Goal: Task Accomplishment & Management: Use online tool/utility

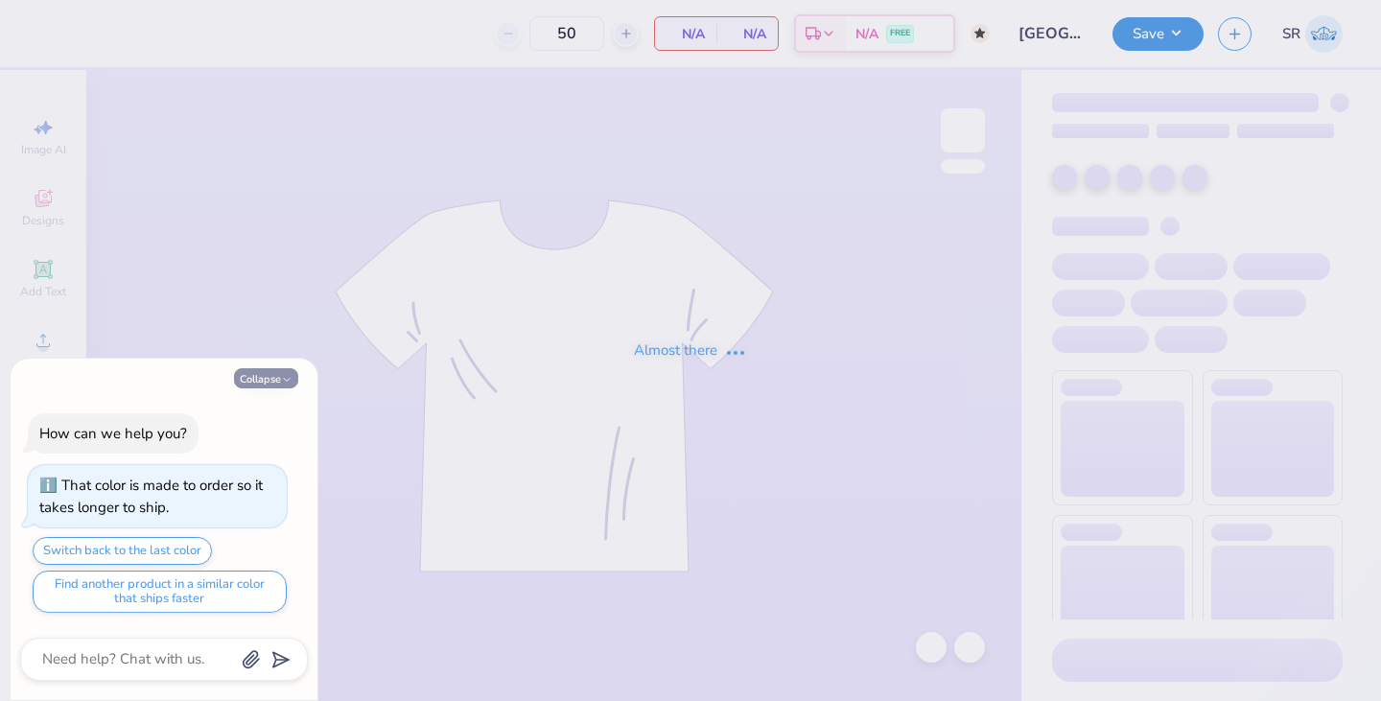
click at [291, 374] on icon "button" at bounding box center [287, 380] width 12 height 12
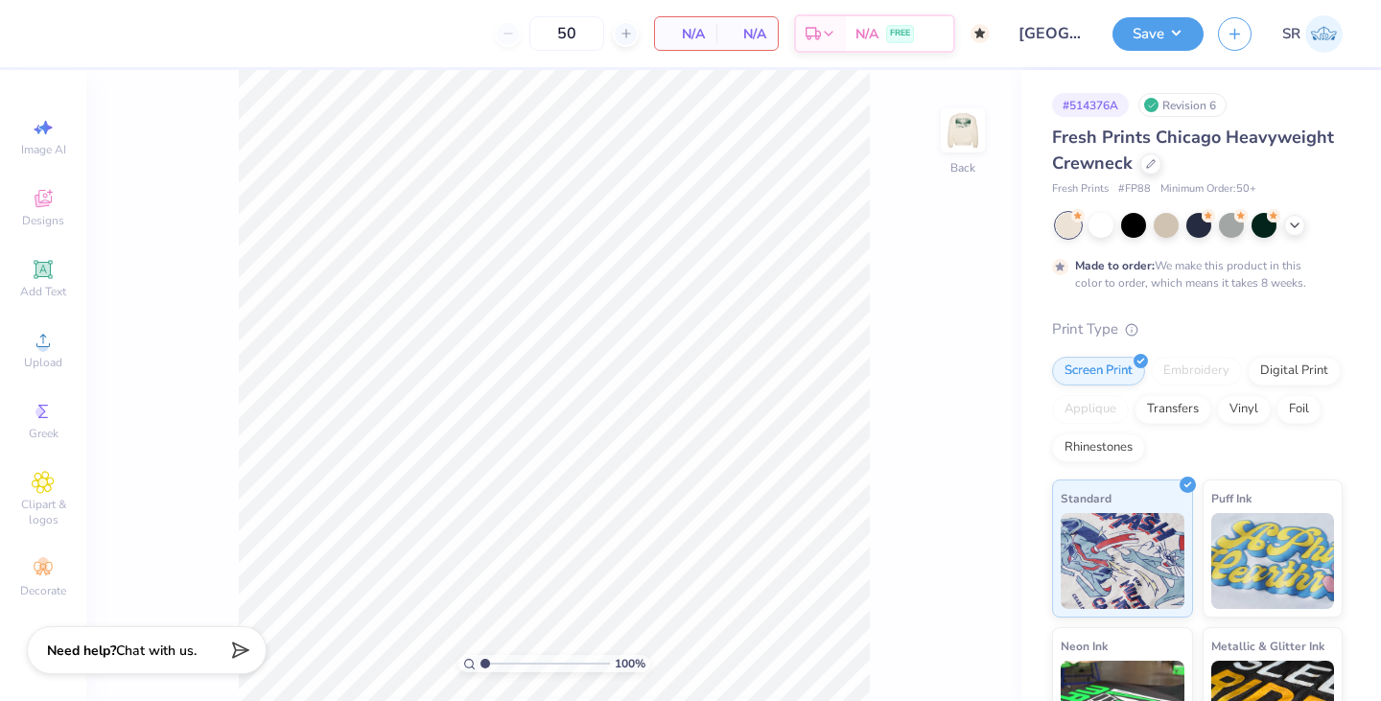
type textarea "x"
click at [959, 148] on img at bounding box center [962, 130] width 77 height 77
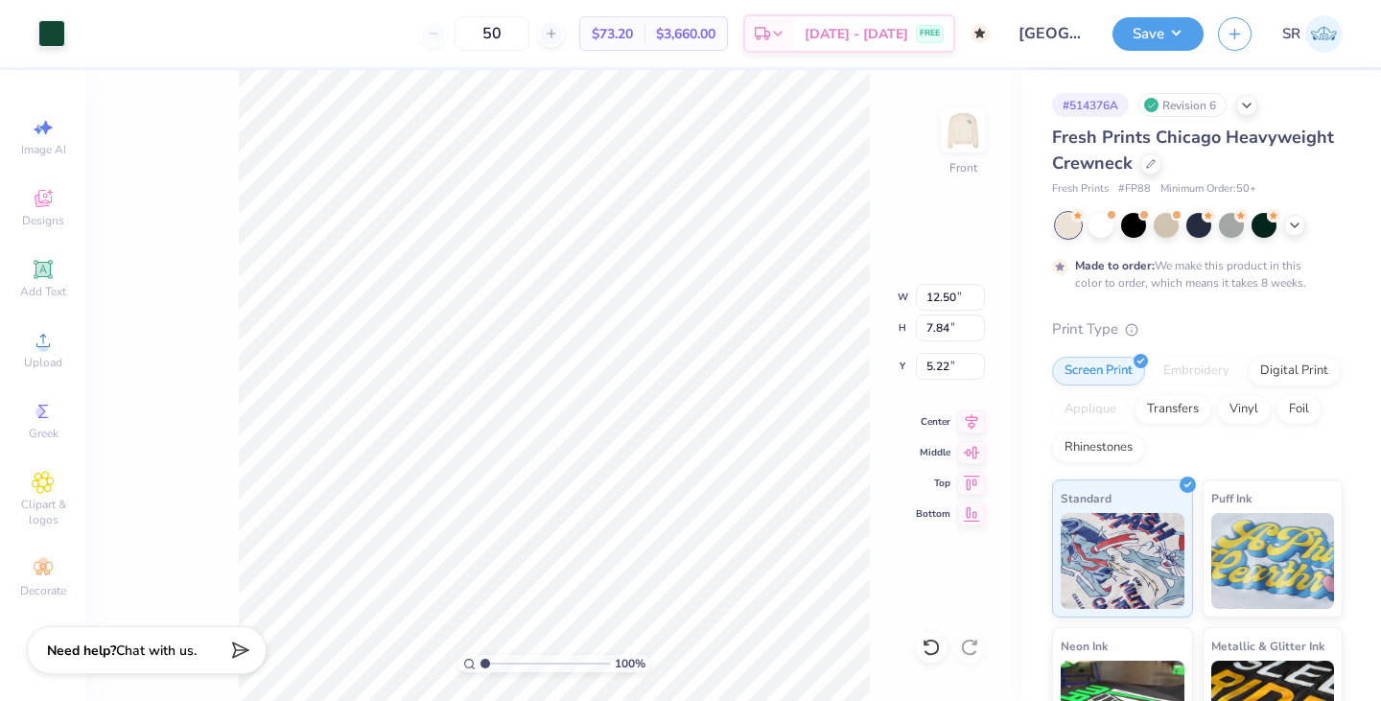
type input "5.22"
click at [1151, 26] on button "Save" at bounding box center [1157, 31] width 91 height 34
click at [1147, 164] on icon at bounding box center [1151, 162] width 8 height 8
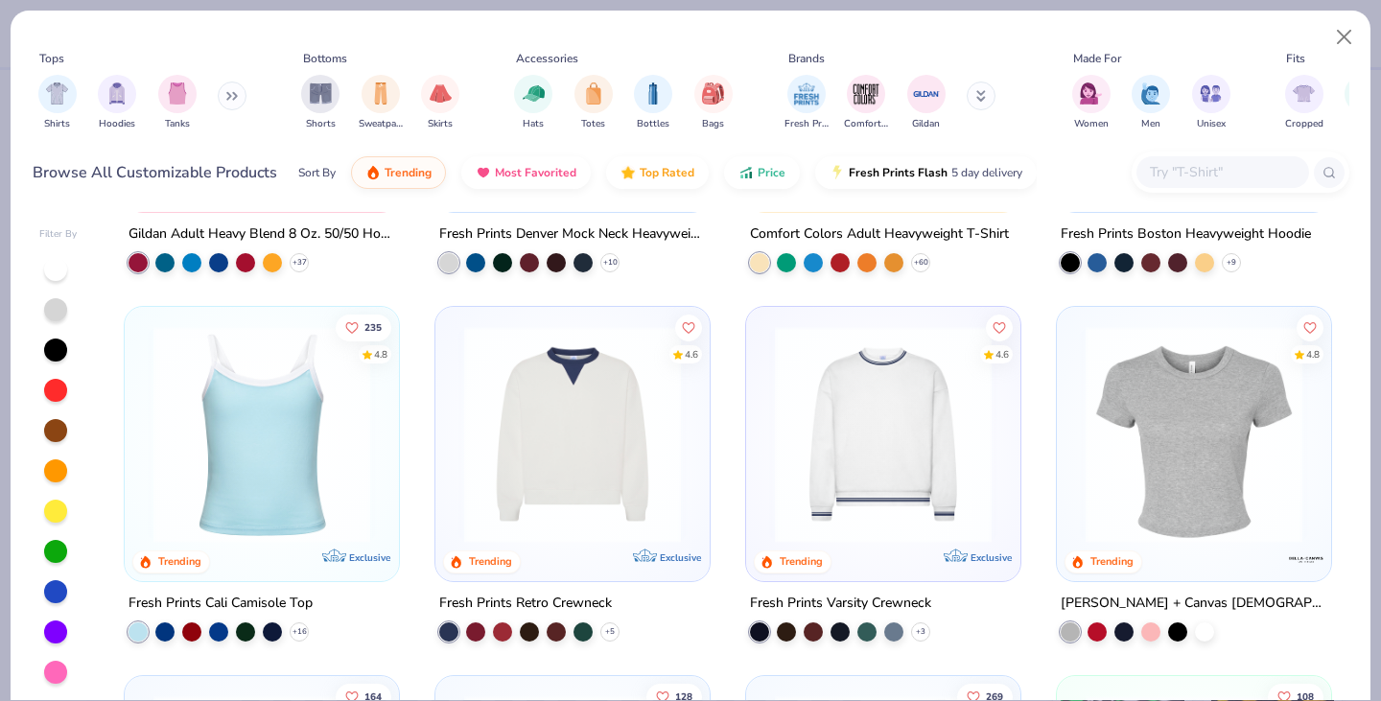
scroll to position [284, 0]
click at [1173, 176] on input "text" at bounding box center [1222, 172] width 148 height 22
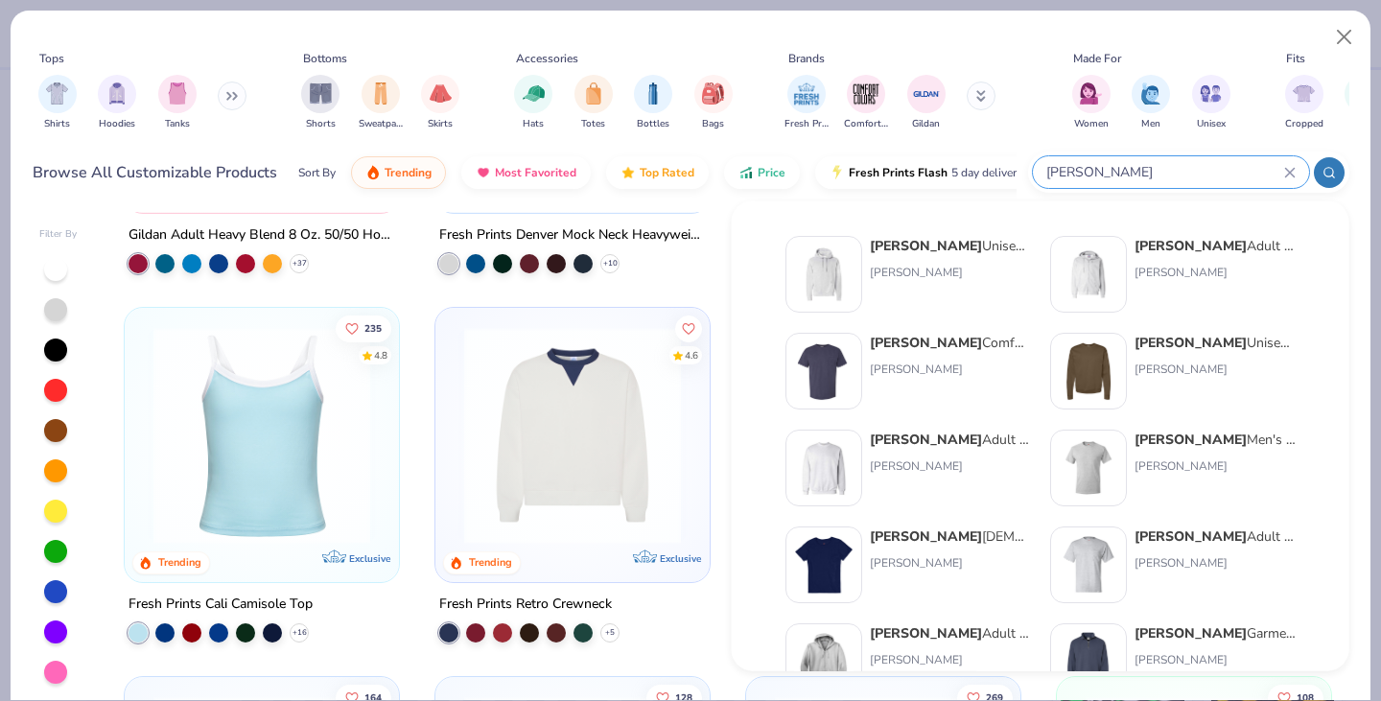
type input "[PERSON_NAME]"
click at [1236, 378] on div "Hanes Unisex 7.8 Oz. Ecosmart 50/50 Crewneck Sweatshirt Hanes" at bounding box center [1215, 371] width 161 height 77
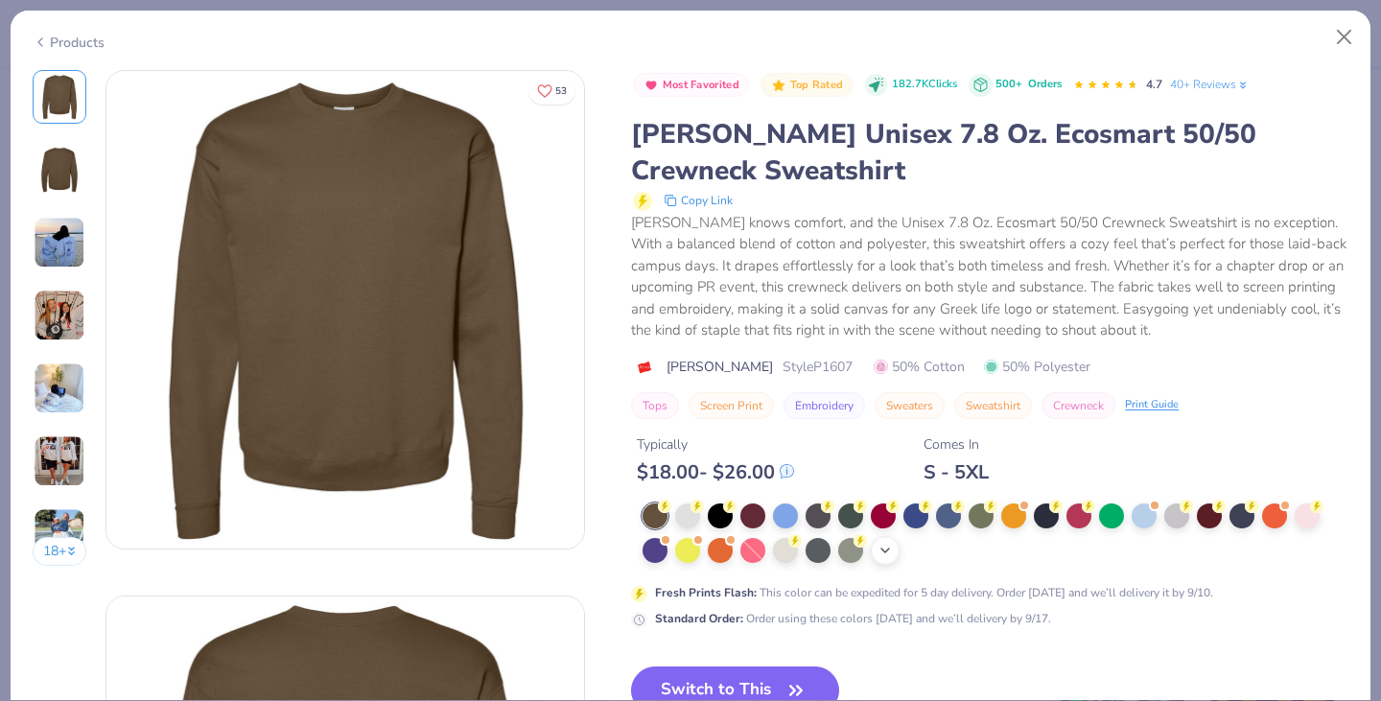
click at [884, 545] on icon at bounding box center [884, 550] width 15 height 15
click at [786, 554] on div at bounding box center [785, 548] width 25 height 25
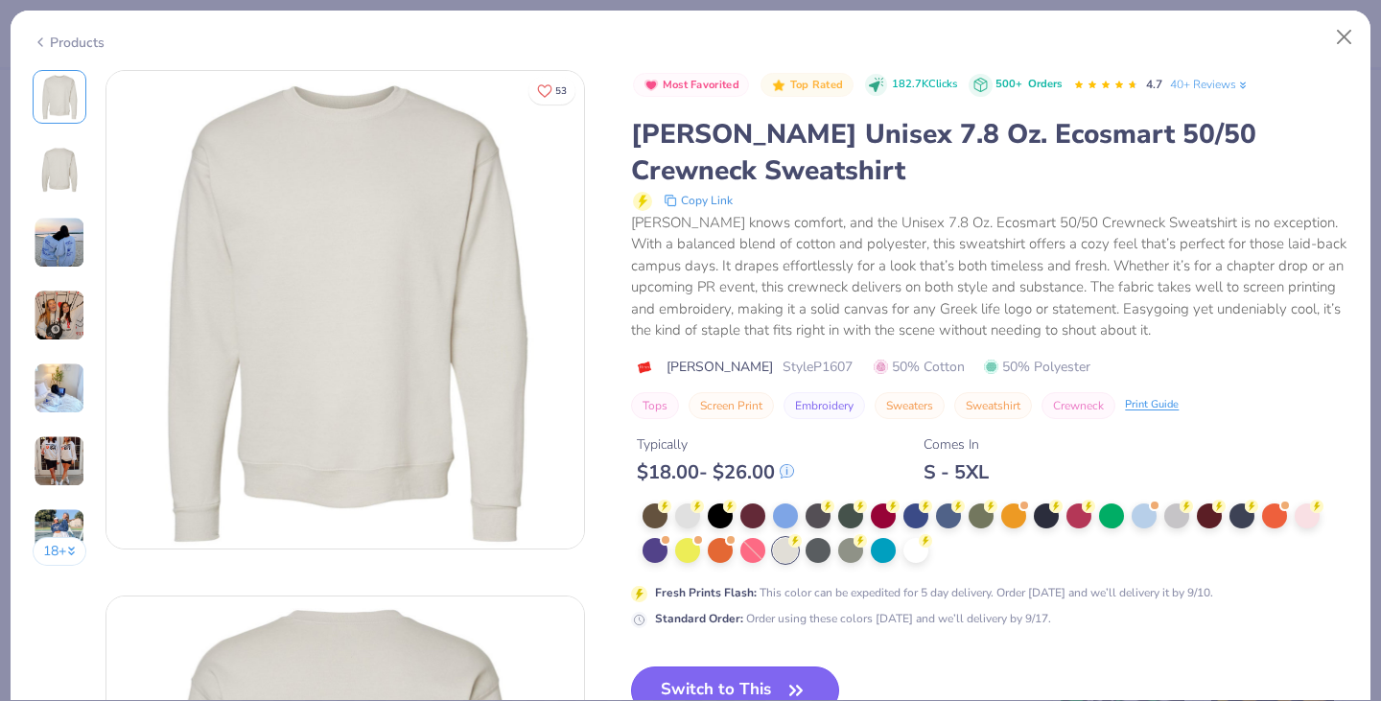
click at [753, 668] on button "Switch to This" at bounding box center [735, 691] width 208 height 48
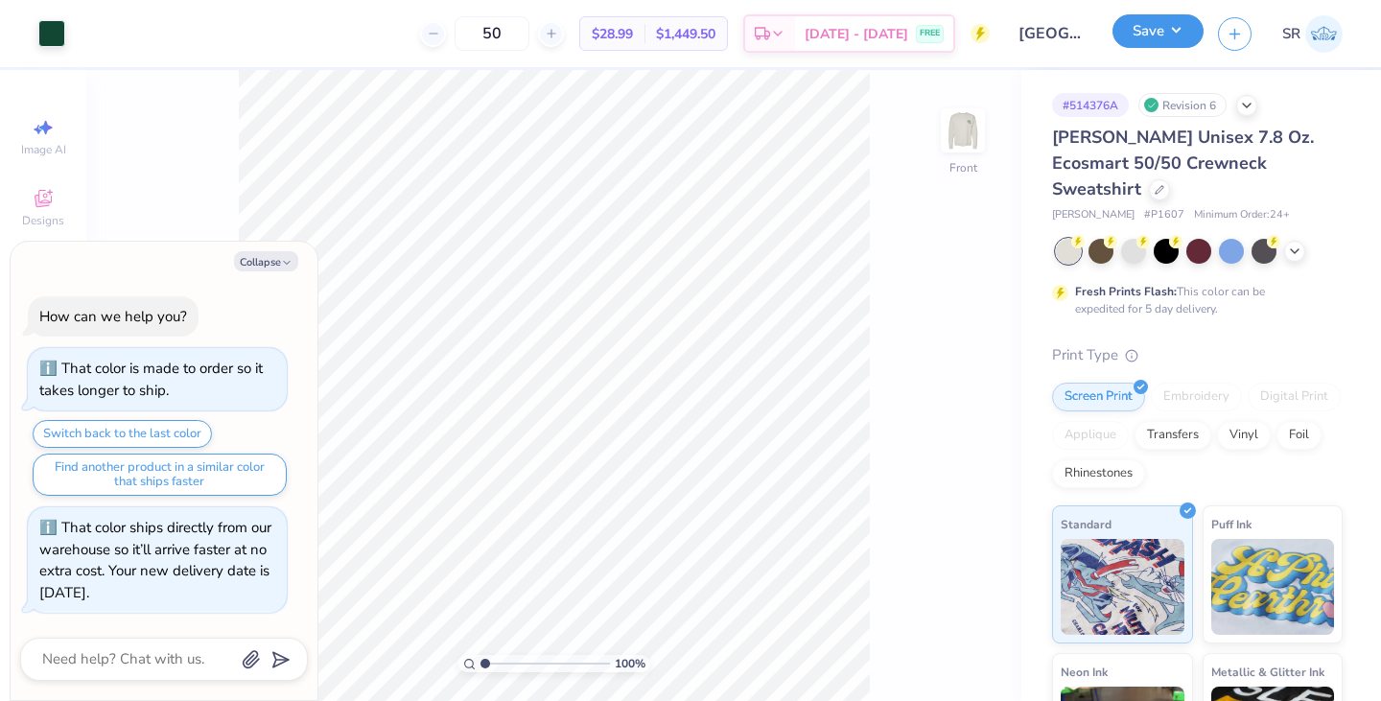
click at [1168, 33] on button "Save" at bounding box center [1157, 31] width 91 height 34
type textarea "x"
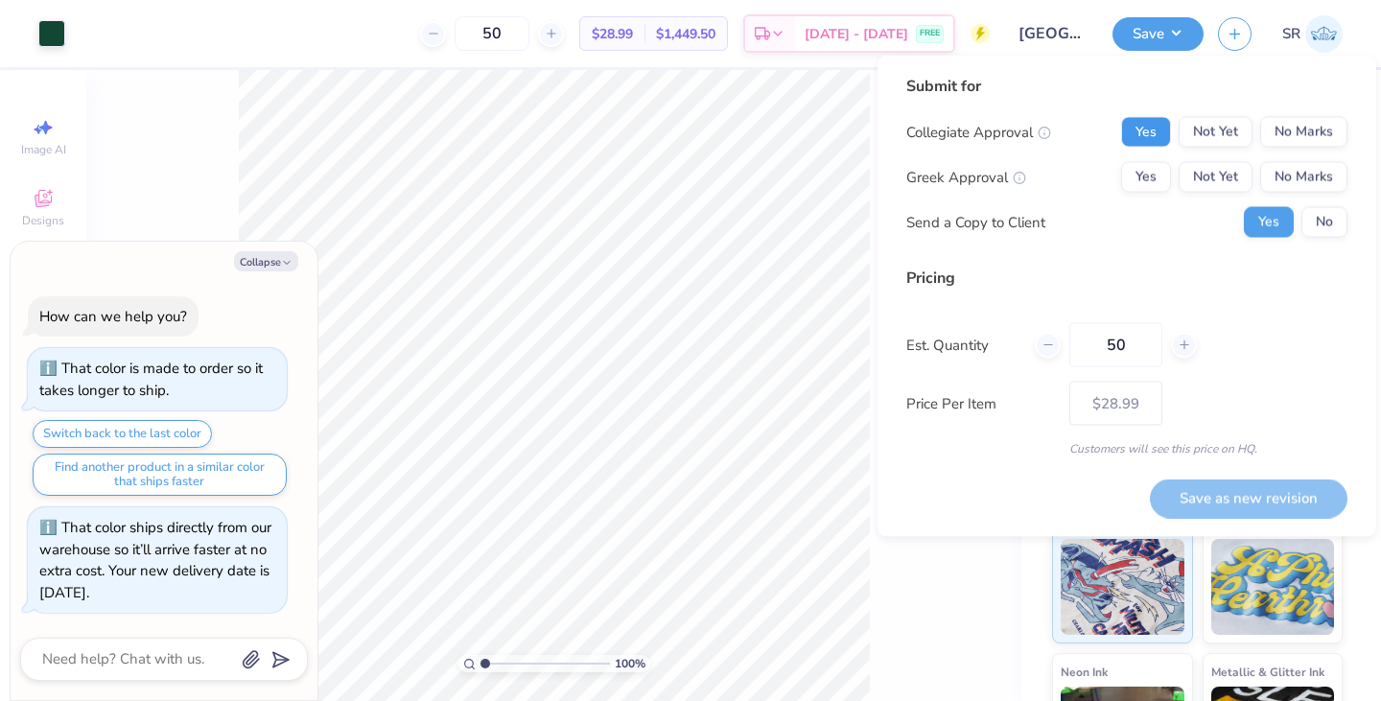
click at [1169, 135] on button "Yes" at bounding box center [1146, 132] width 50 height 31
click at [1217, 136] on button "Not Yet" at bounding box center [1216, 132] width 74 height 31
click at [1291, 133] on button "No Marks" at bounding box center [1303, 132] width 87 height 31
click at [1134, 185] on button "Yes" at bounding box center [1146, 177] width 50 height 31
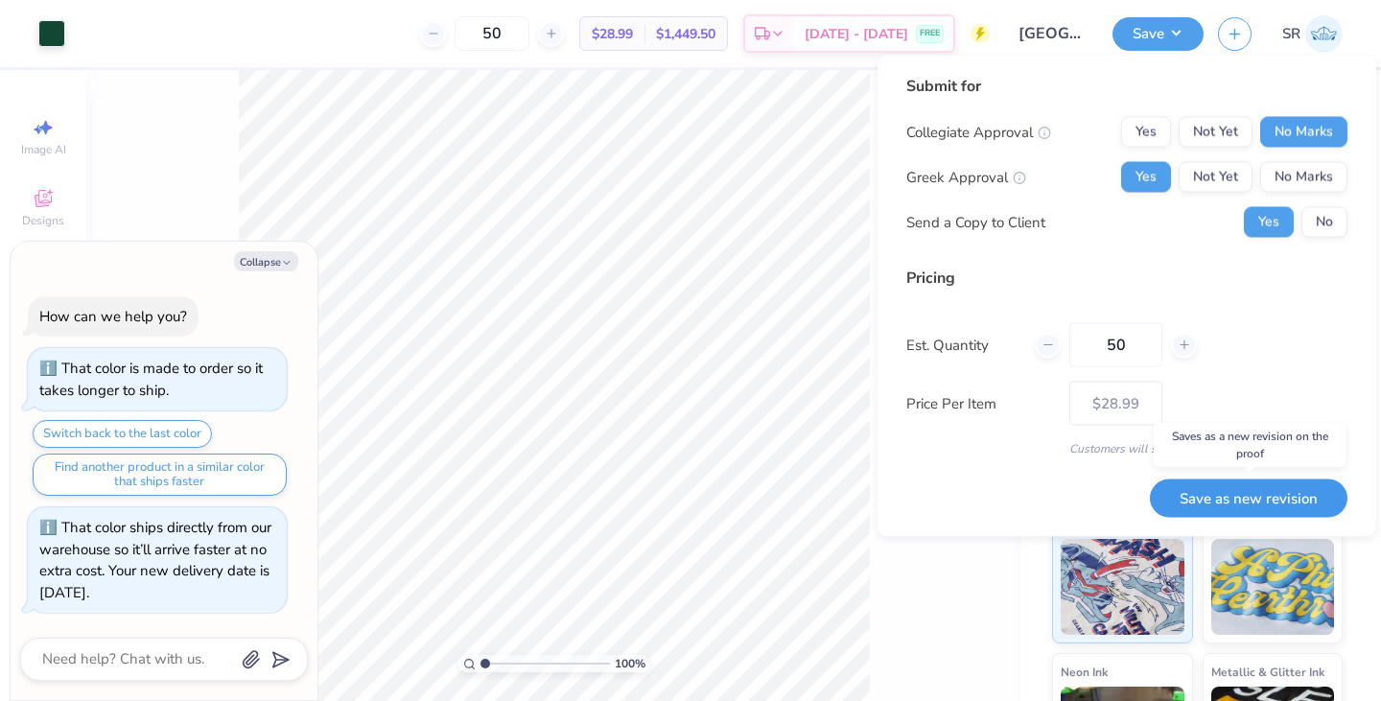
click at [1241, 496] on button "Save as new revision" at bounding box center [1249, 498] width 198 height 39
type input "$28.99"
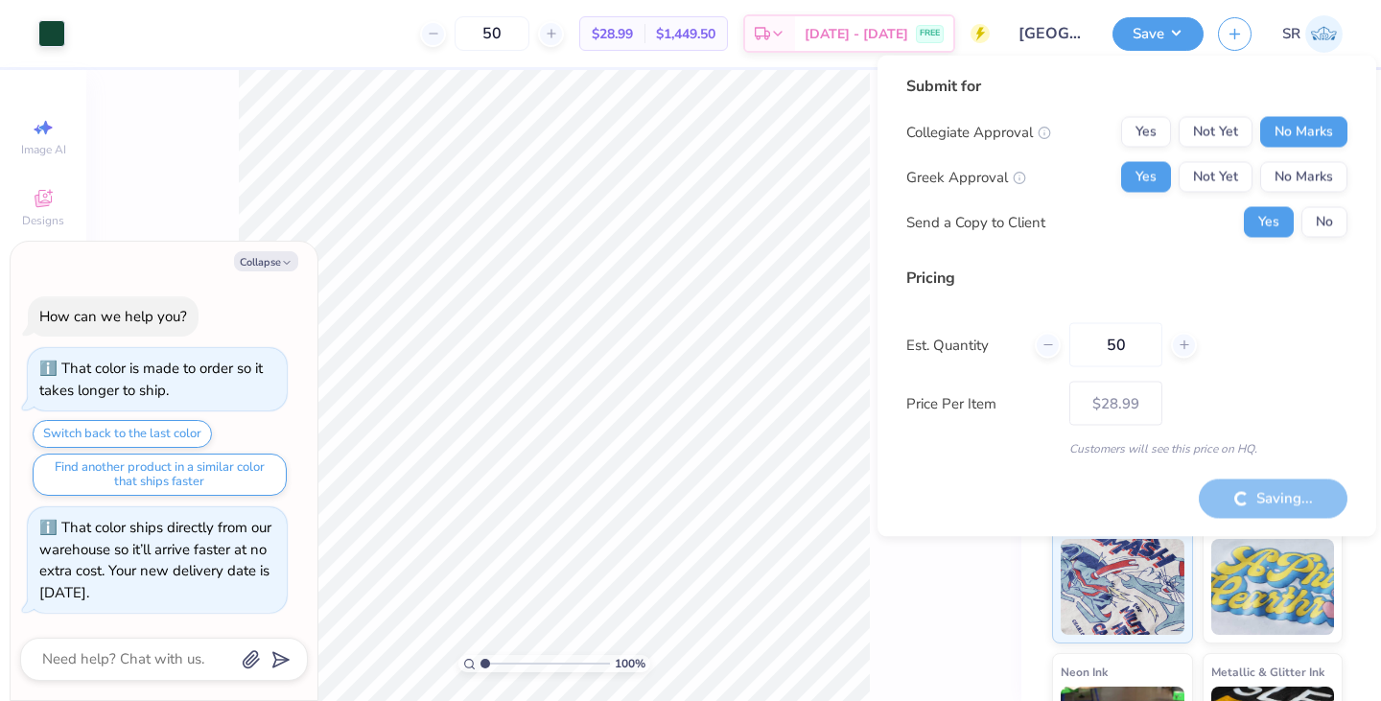
type textarea "x"
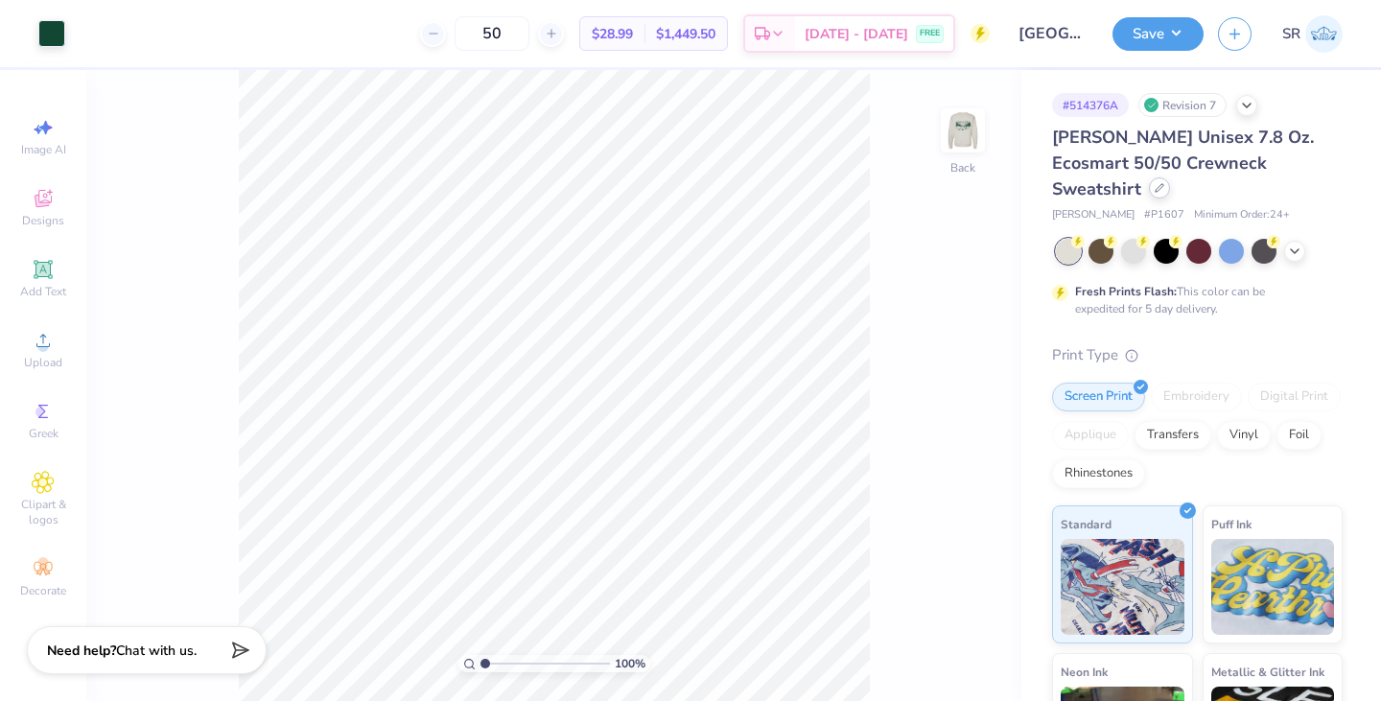
click at [1164, 183] on icon at bounding box center [1160, 188] width 10 height 10
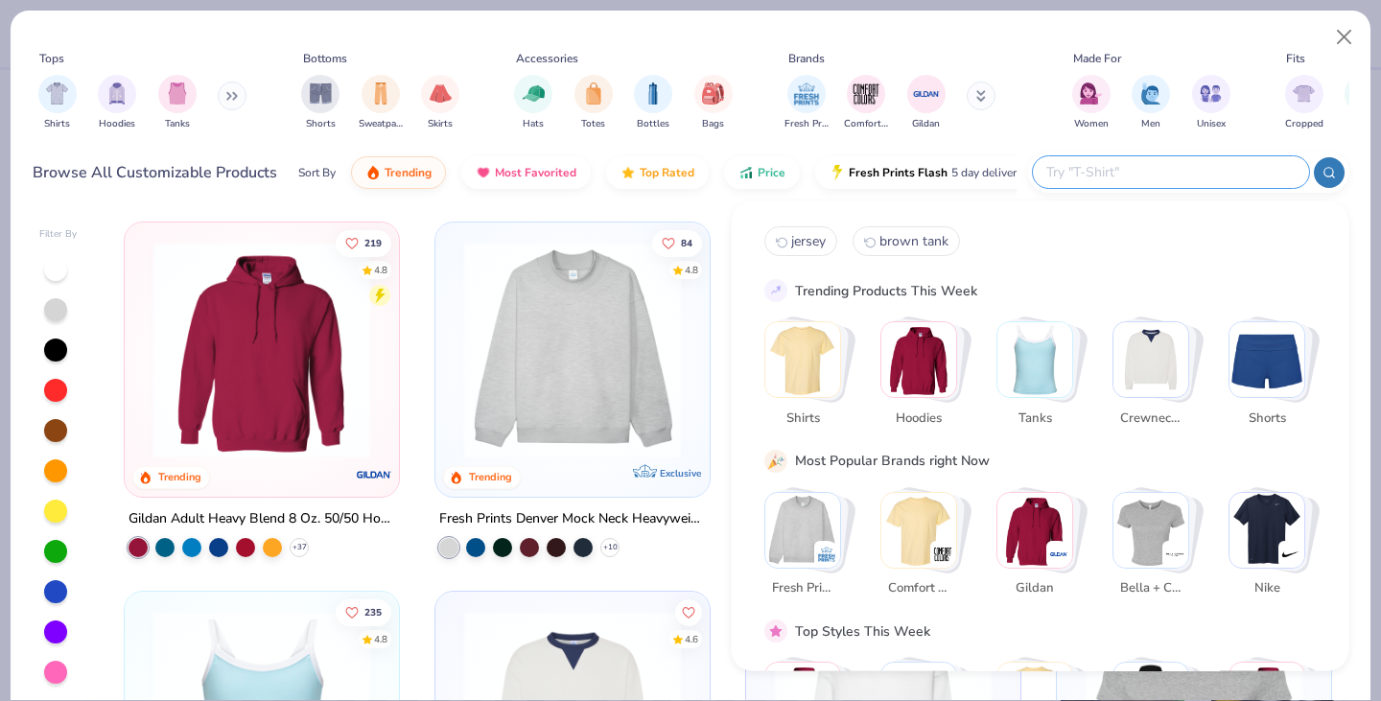
click at [1157, 173] on input "text" at bounding box center [1169, 172] width 251 height 22
click at [237, 93] on icon at bounding box center [235, 96] width 3 height 7
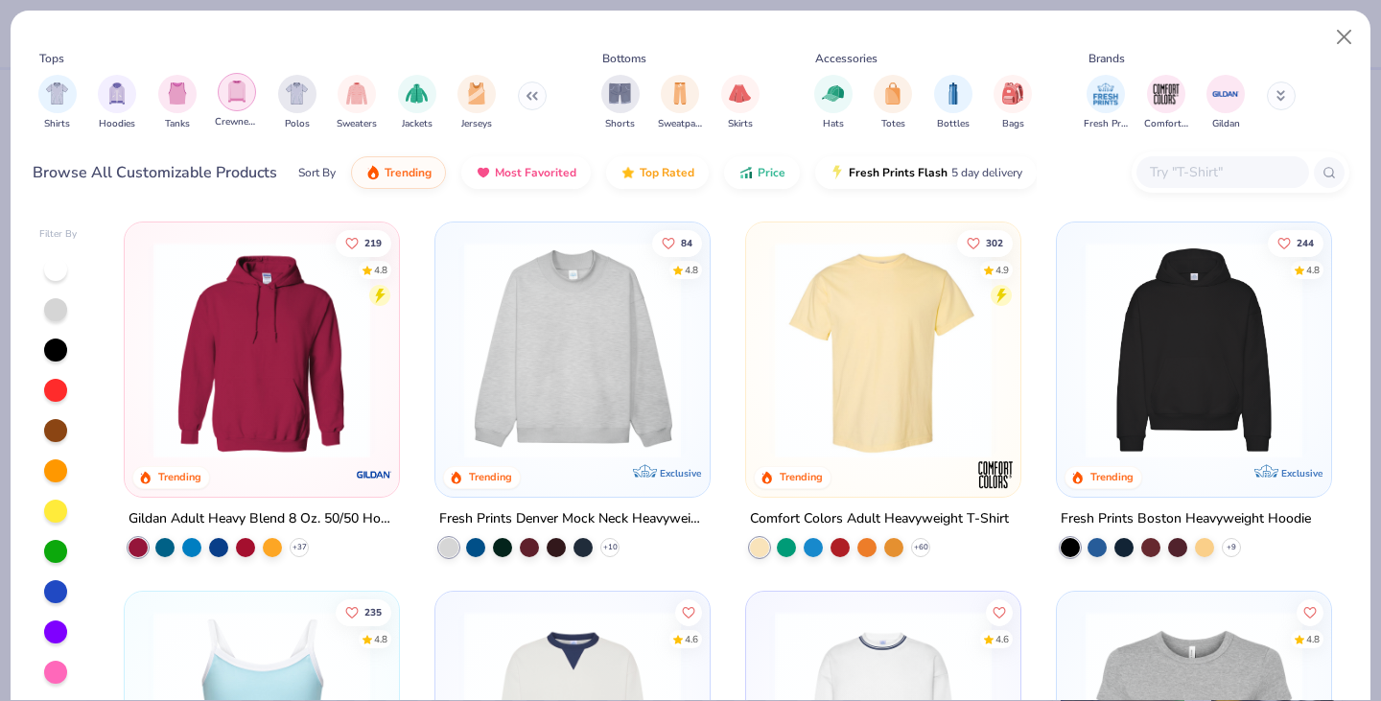
click at [242, 102] on img "filter for Crewnecks" at bounding box center [236, 92] width 21 height 22
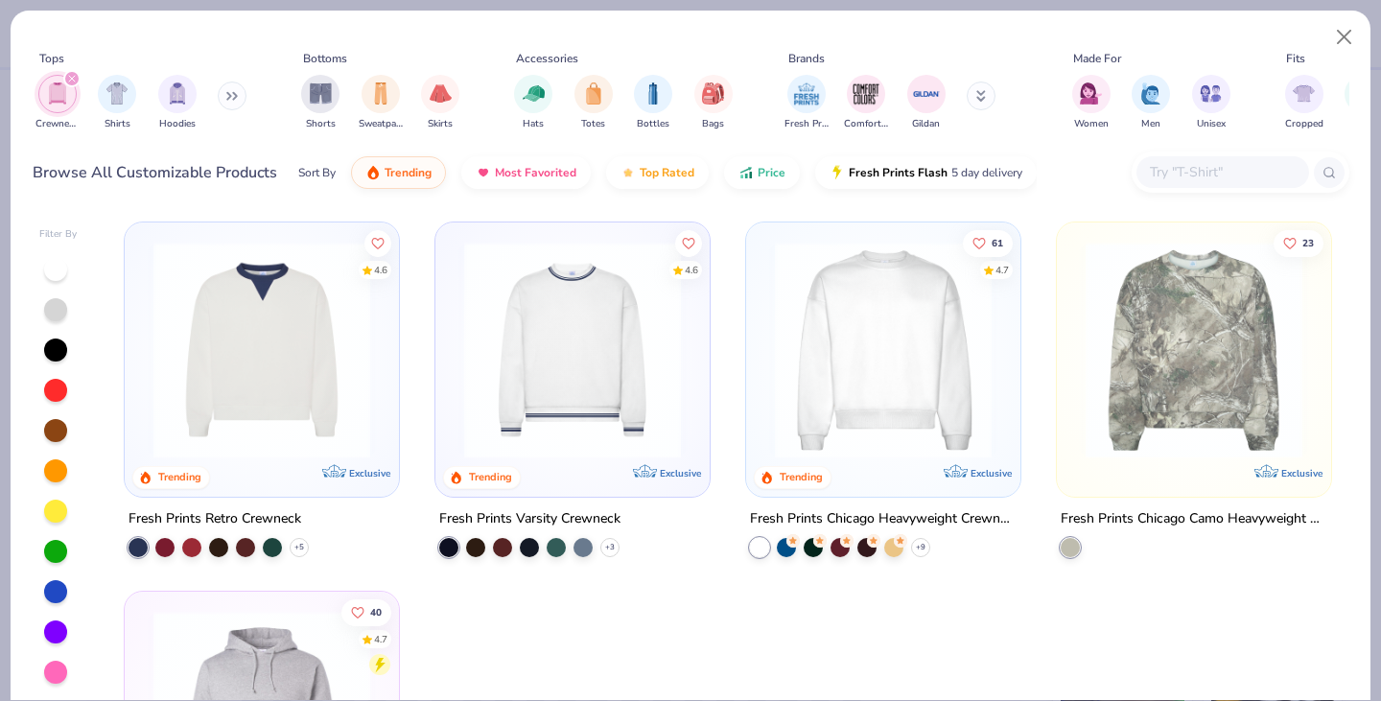
click at [74, 79] on icon "filter for Crewnecks" at bounding box center [72, 79] width 8 height 8
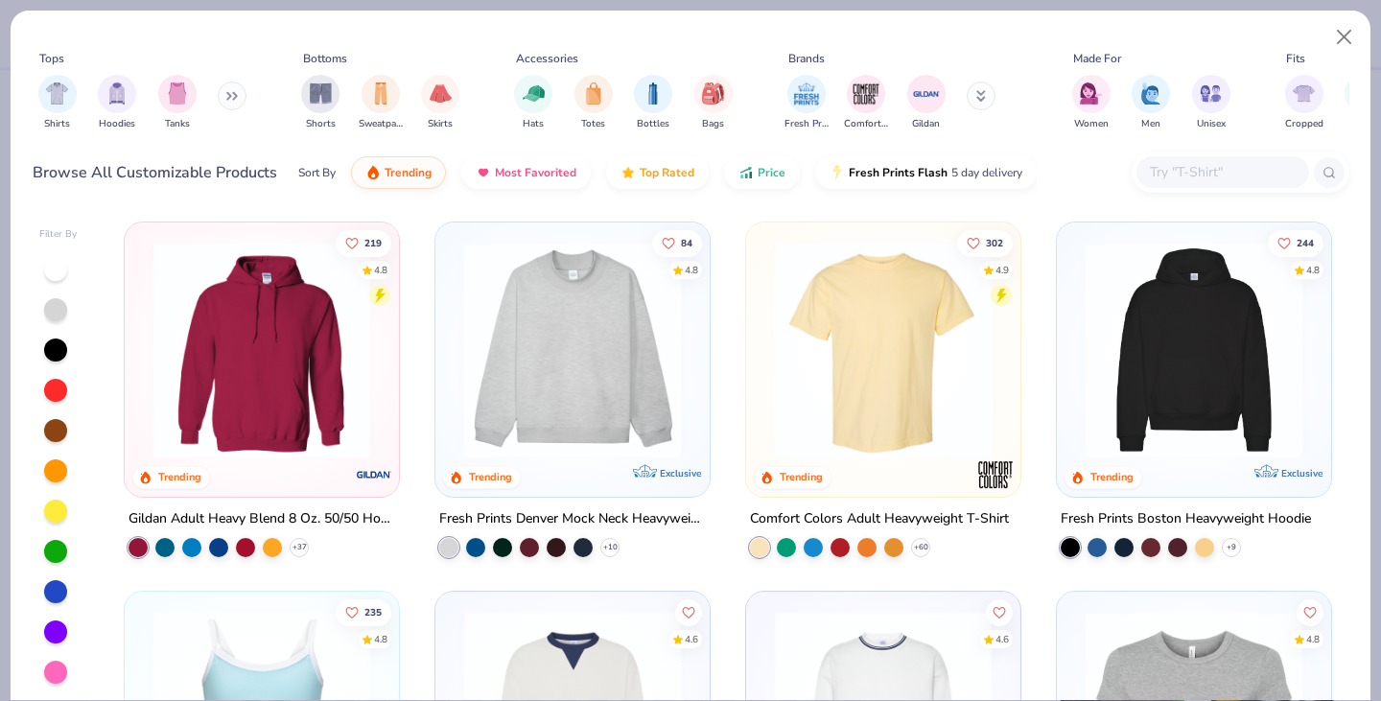
click at [1190, 159] on div at bounding box center [1222, 172] width 173 height 32
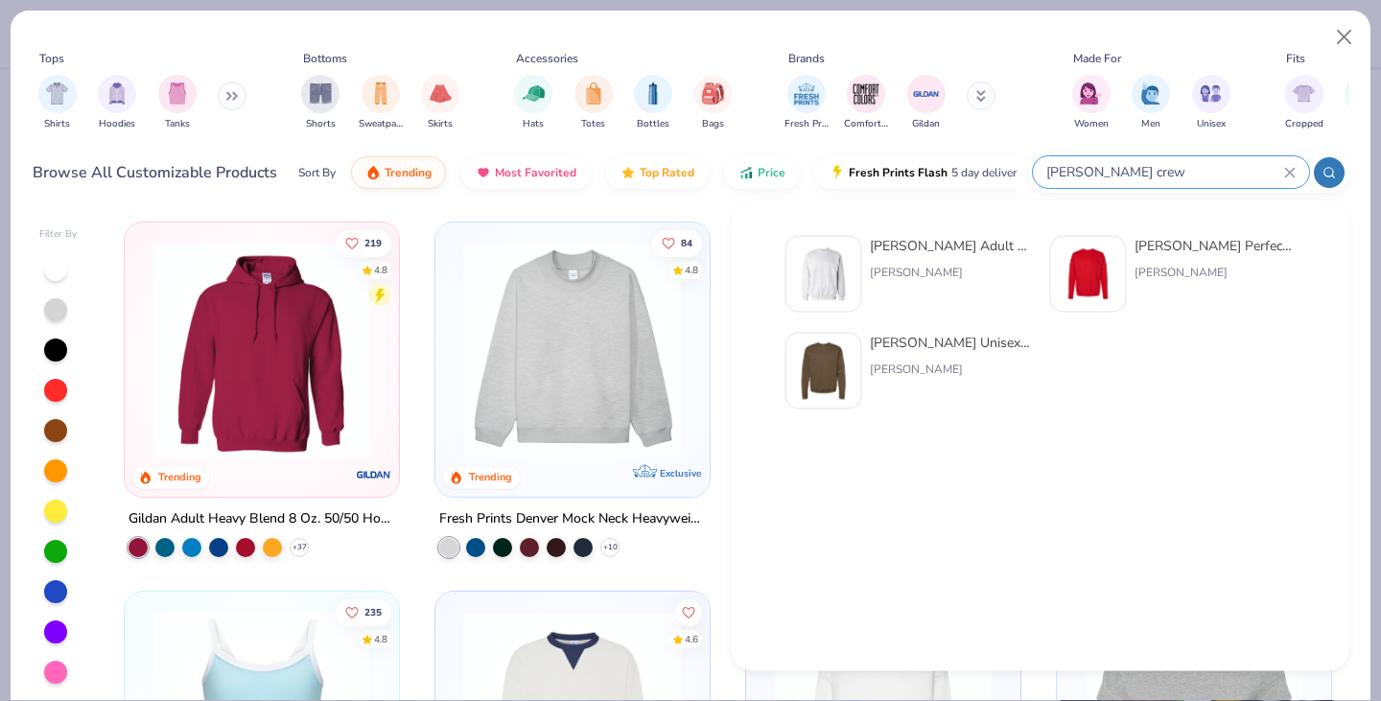
type input "hanes crew"
click at [971, 270] on div "[PERSON_NAME]" at bounding box center [950, 272] width 161 height 17
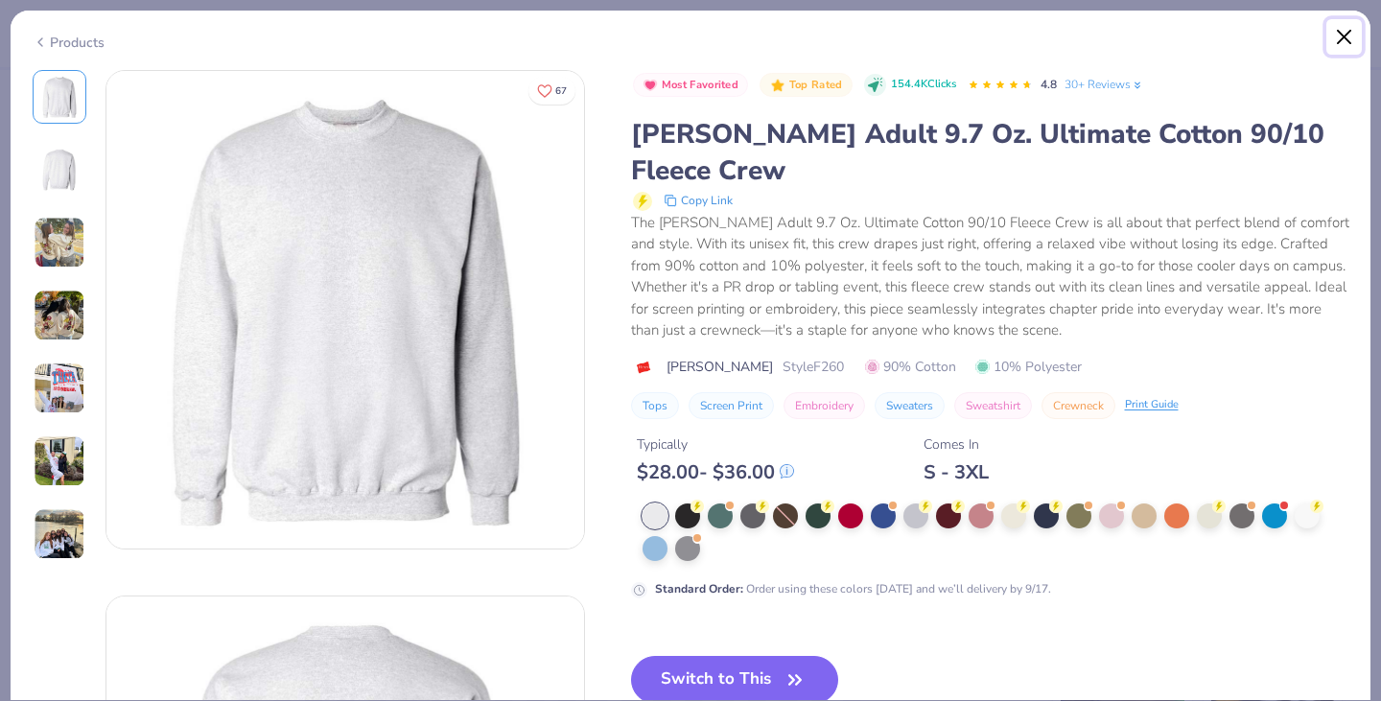
click at [1341, 29] on button "Close" at bounding box center [1344, 37] width 36 height 36
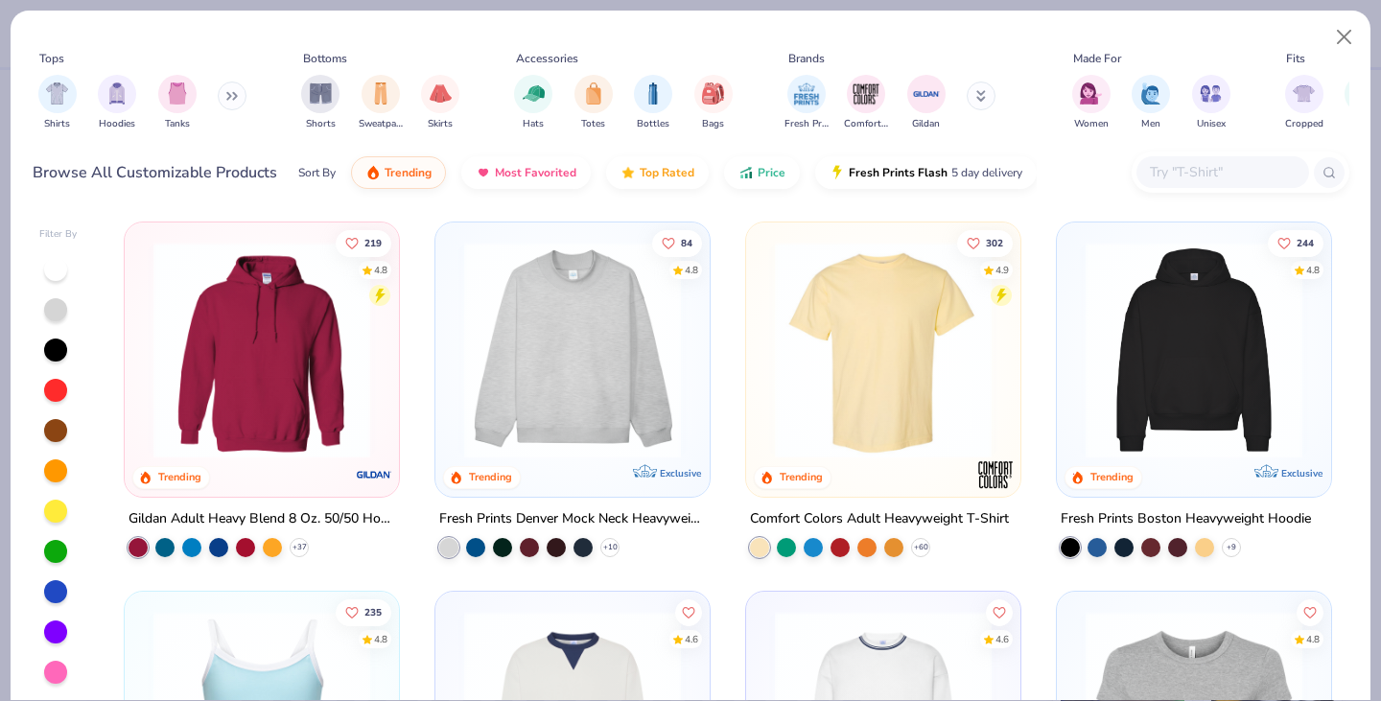
click at [1183, 168] on input "text" at bounding box center [1222, 172] width 148 height 22
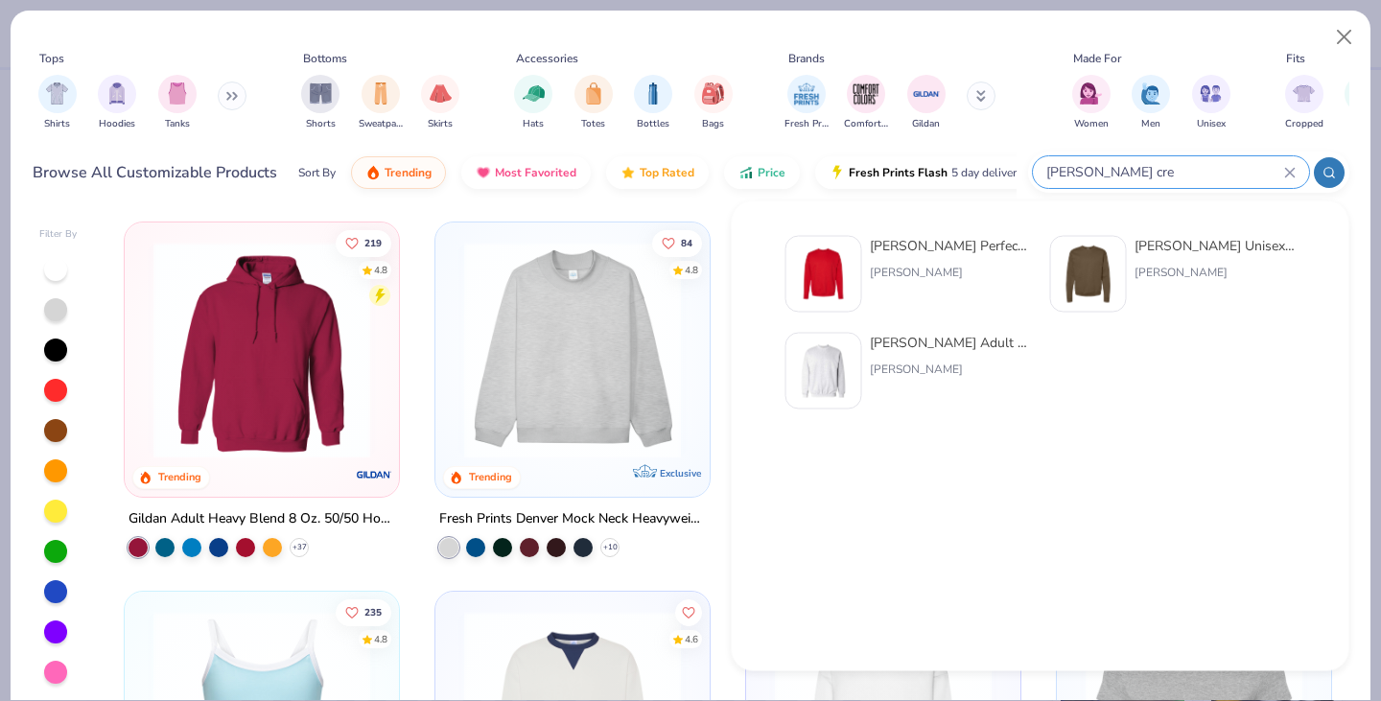
type input "hanes cre"
click at [945, 361] on div "[PERSON_NAME]" at bounding box center [950, 369] width 161 height 17
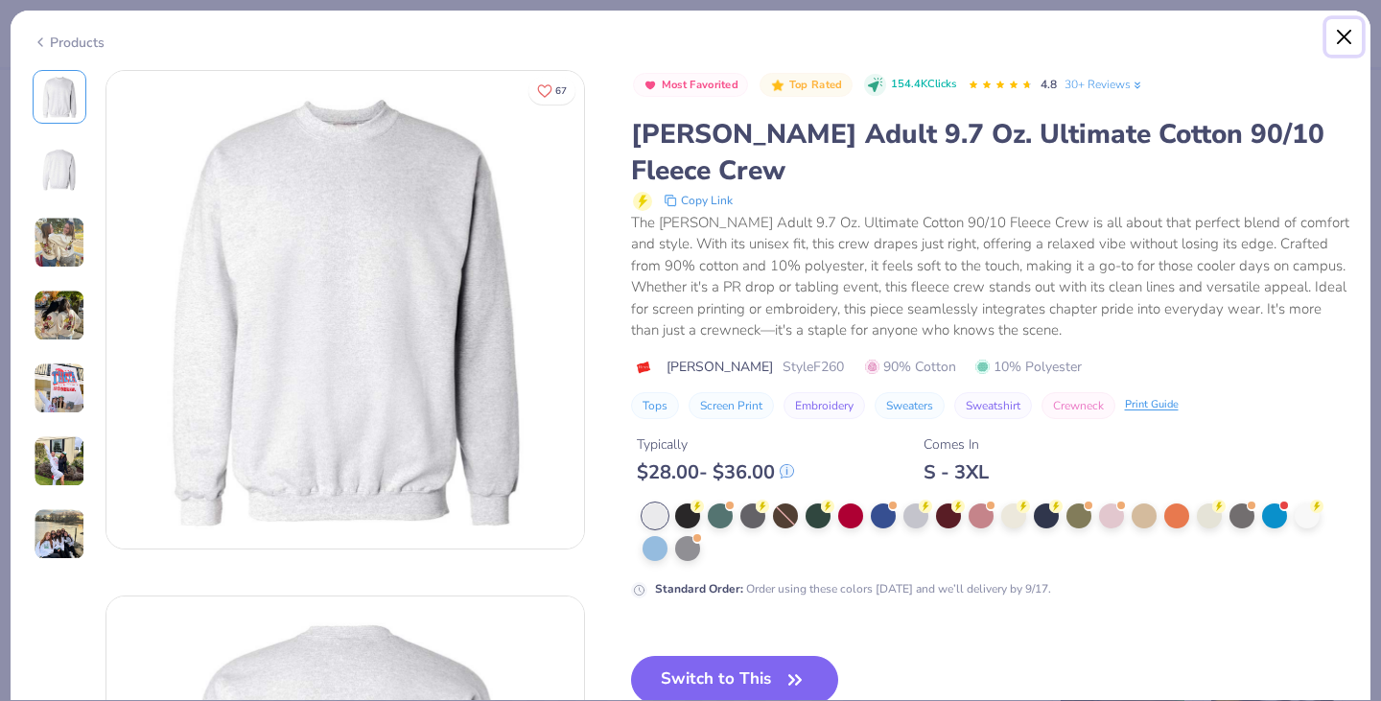
click at [1345, 47] on button "Close" at bounding box center [1344, 37] width 36 height 36
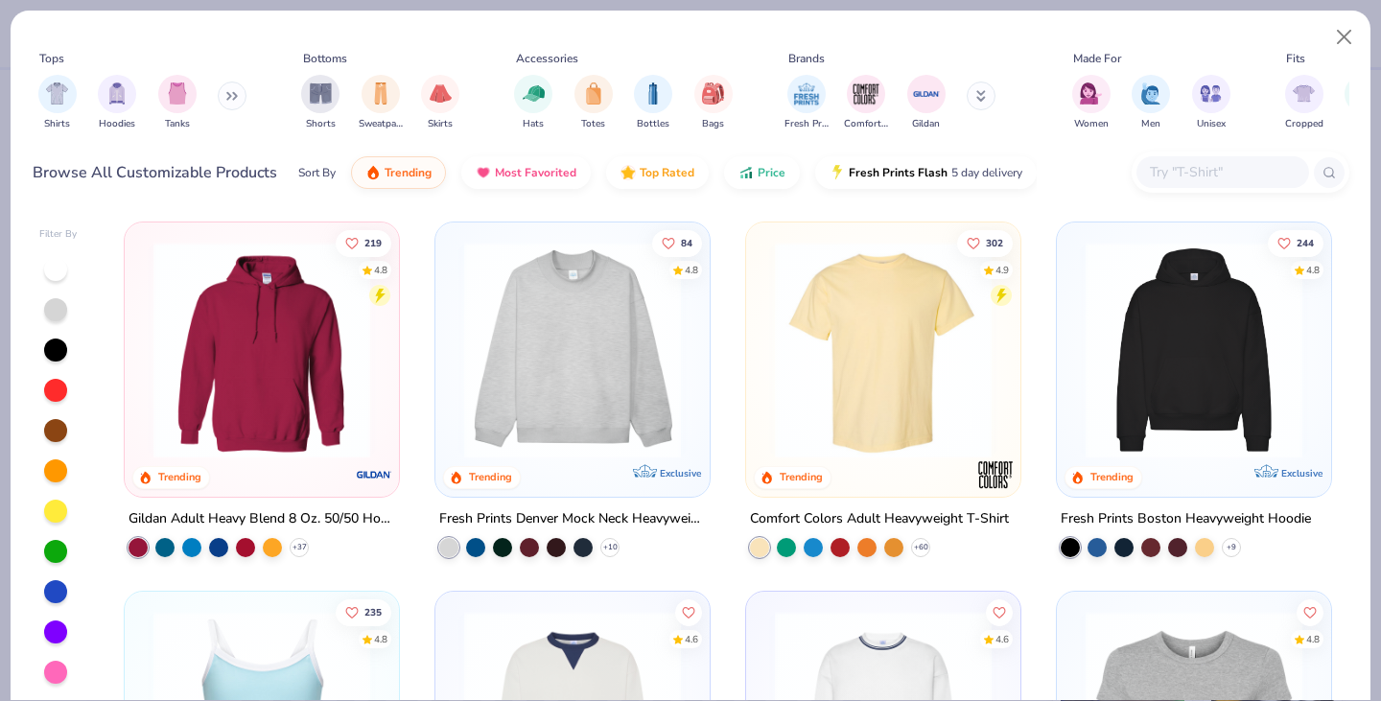
click at [1205, 158] on div at bounding box center [1222, 172] width 173 height 32
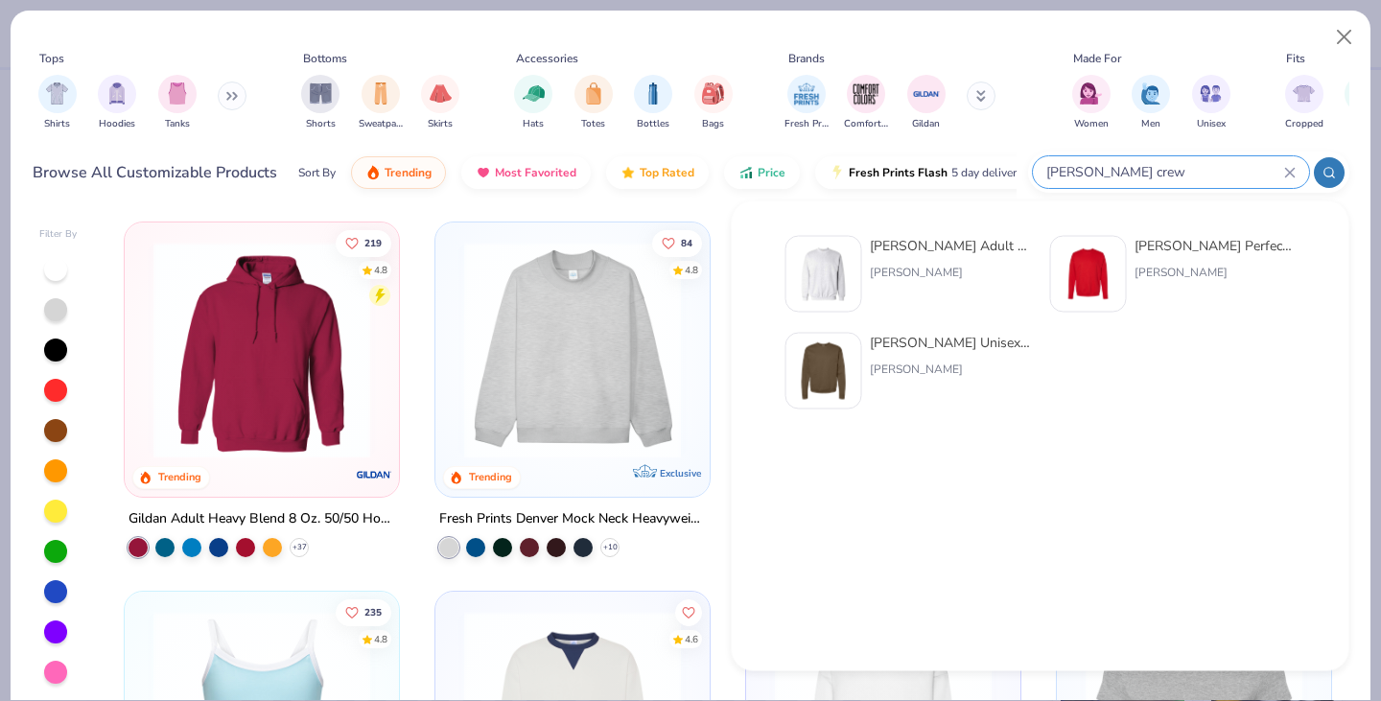
type input "hanes crew"
click at [978, 353] on div "Hanes Unisex 7.8 Oz. Ecosmart 50/50 Crewneck Sweatshirt Hanes" at bounding box center [950, 371] width 161 height 77
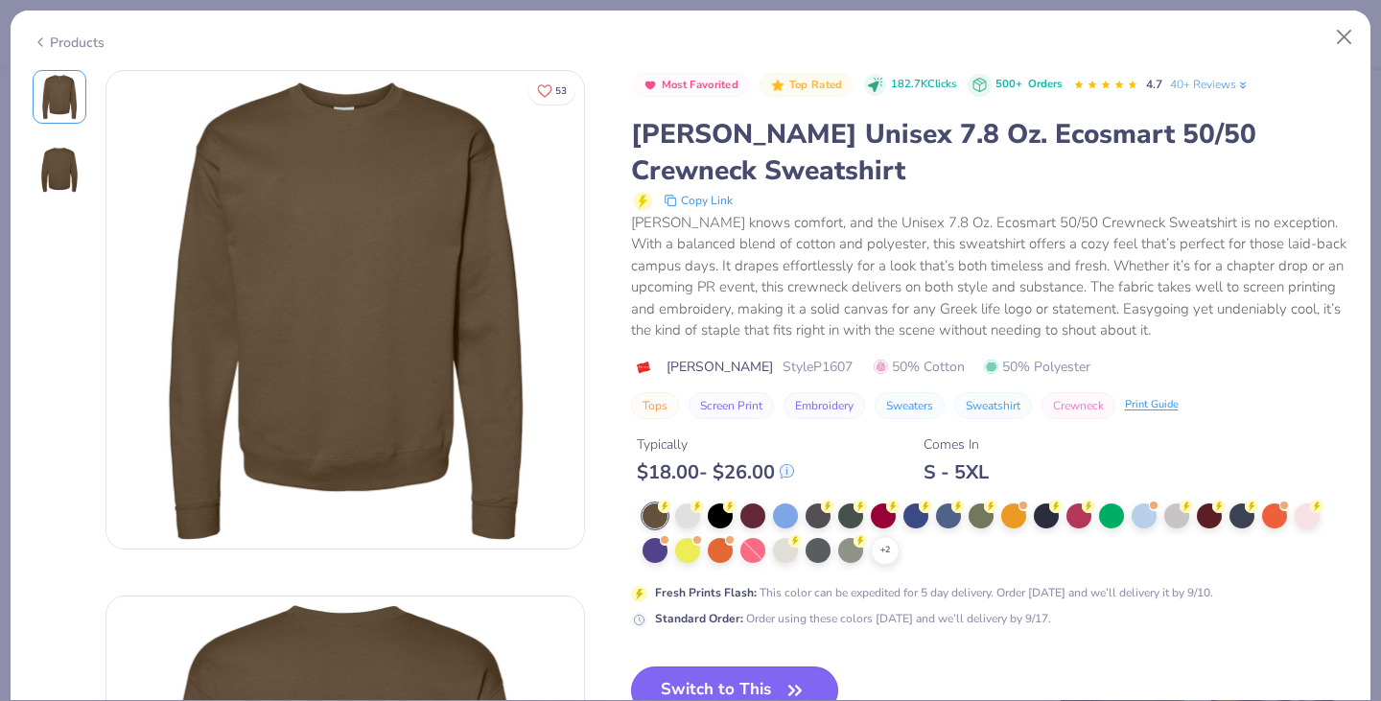
click at [774, 676] on button "Switch to This" at bounding box center [735, 691] width 208 height 48
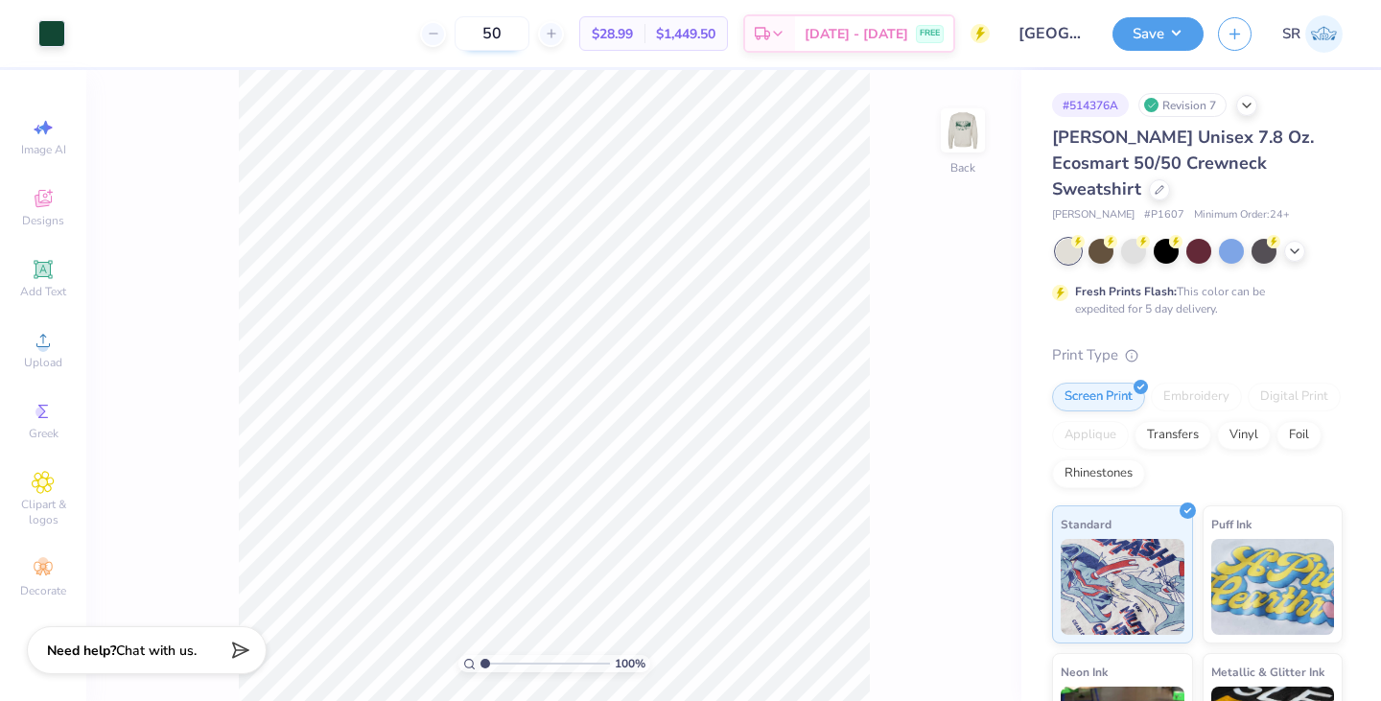
click at [529, 36] on input "50" at bounding box center [492, 33] width 75 height 35
type input "5"
type input "2"
click at [1164, 183] on icon at bounding box center [1160, 188] width 10 height 10
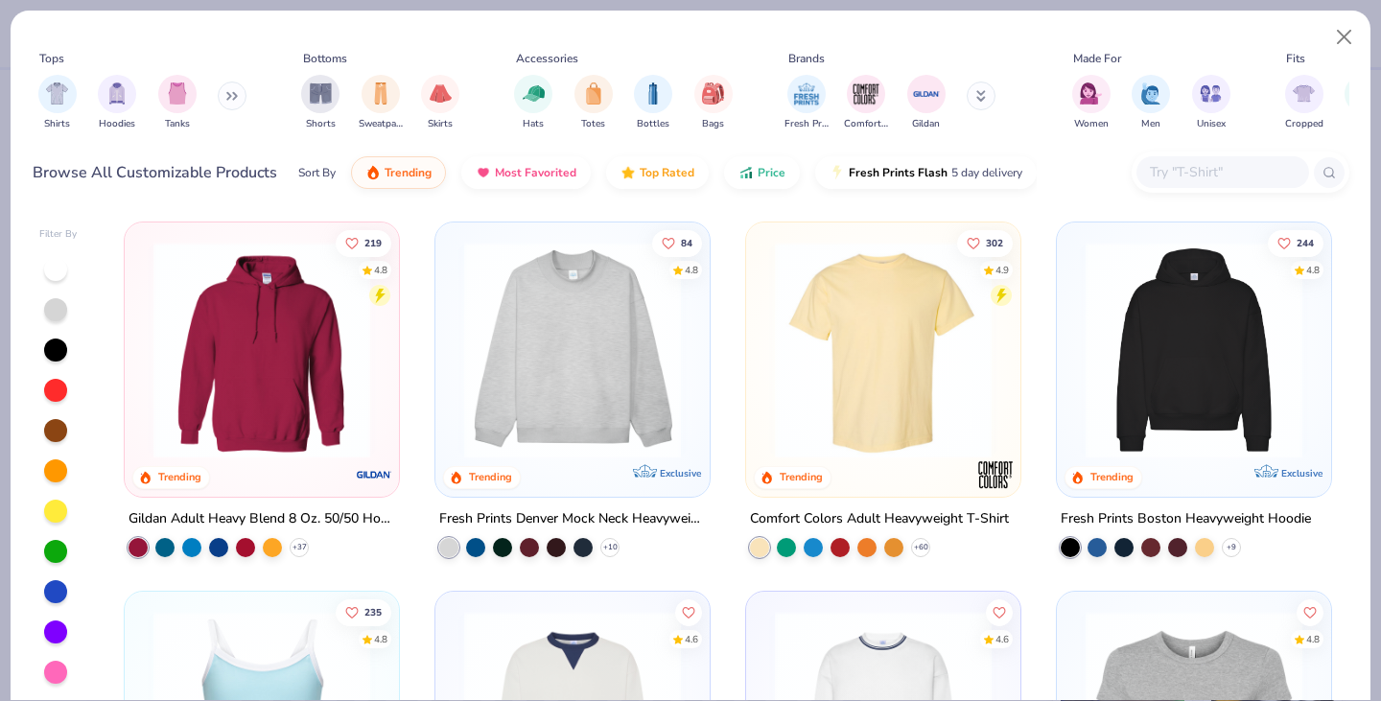
click at [1194, 168] on input "text" at bounding box center [1222, 172] width 148 height 22
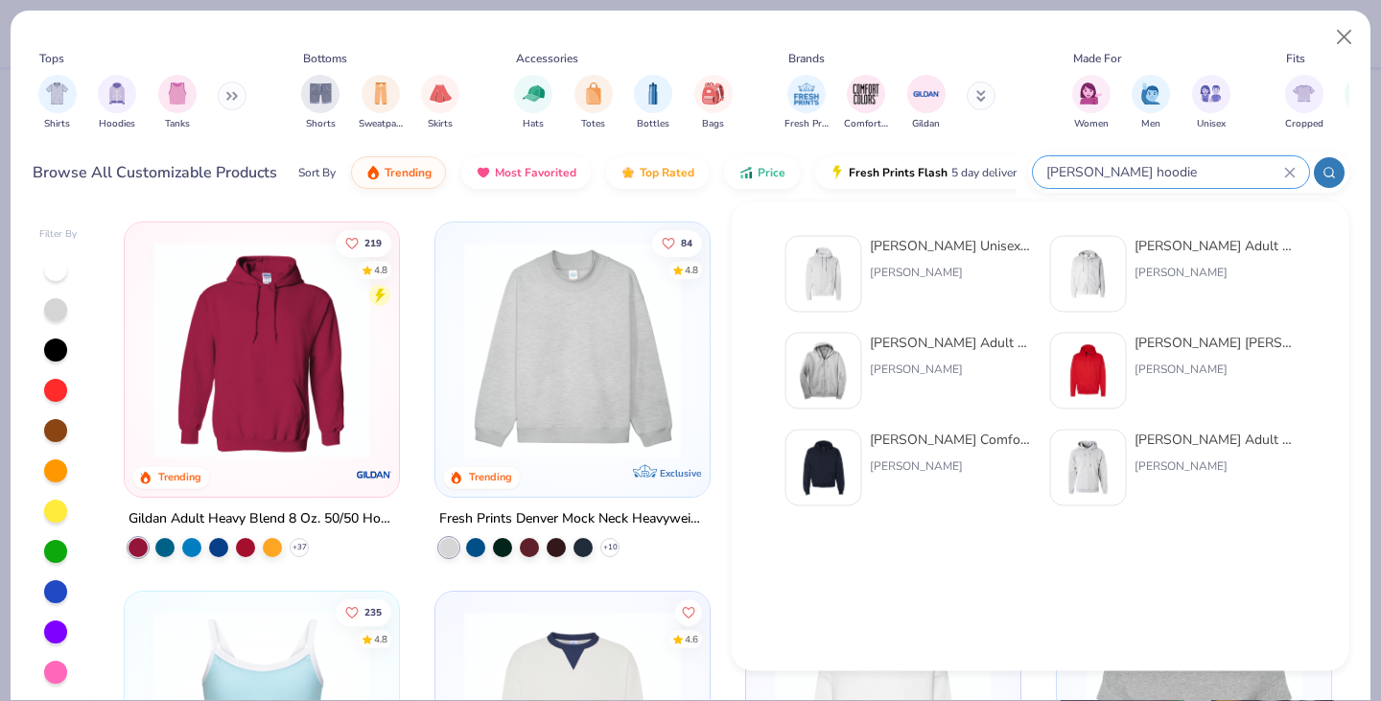
type input "[PERSON_NAME] hoodie"
click at [990, 274] on div "[PERSON_NAME]" at bounding box center [950, 272] width 161 height 17
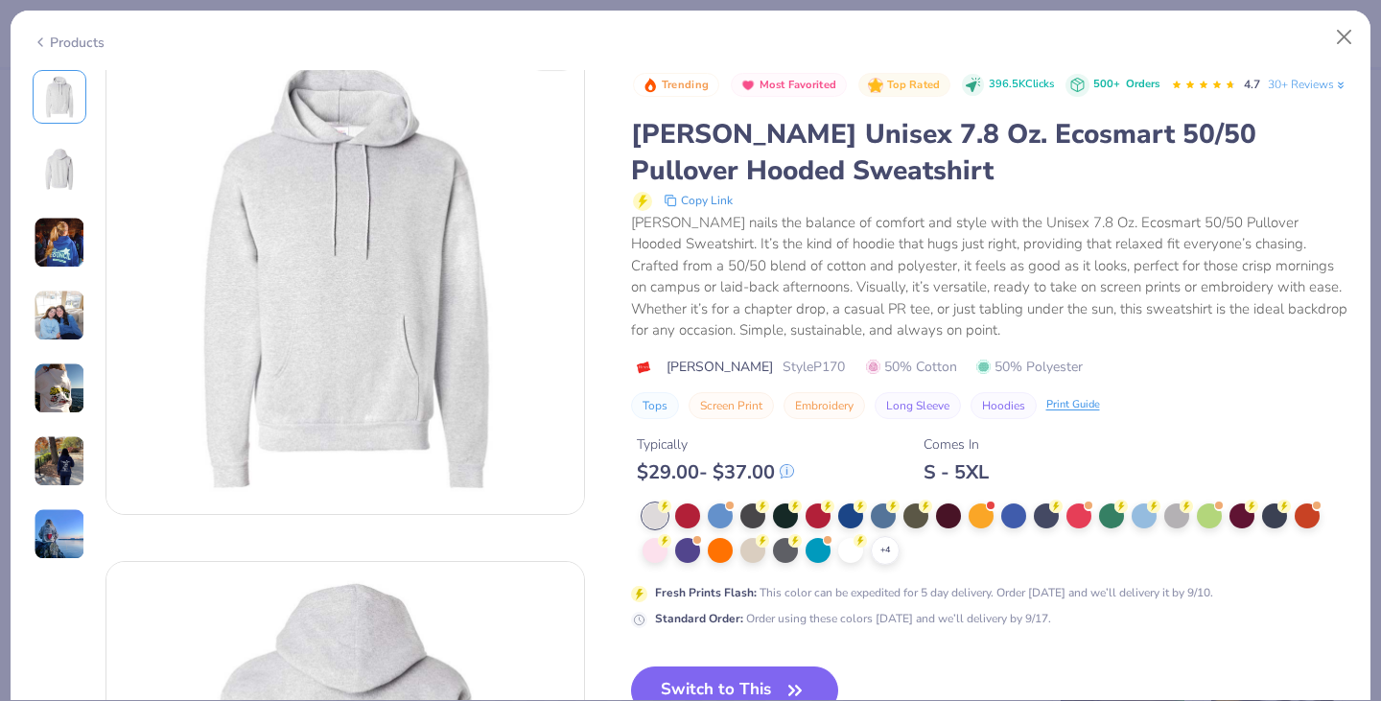
scroll to position [72, 0]
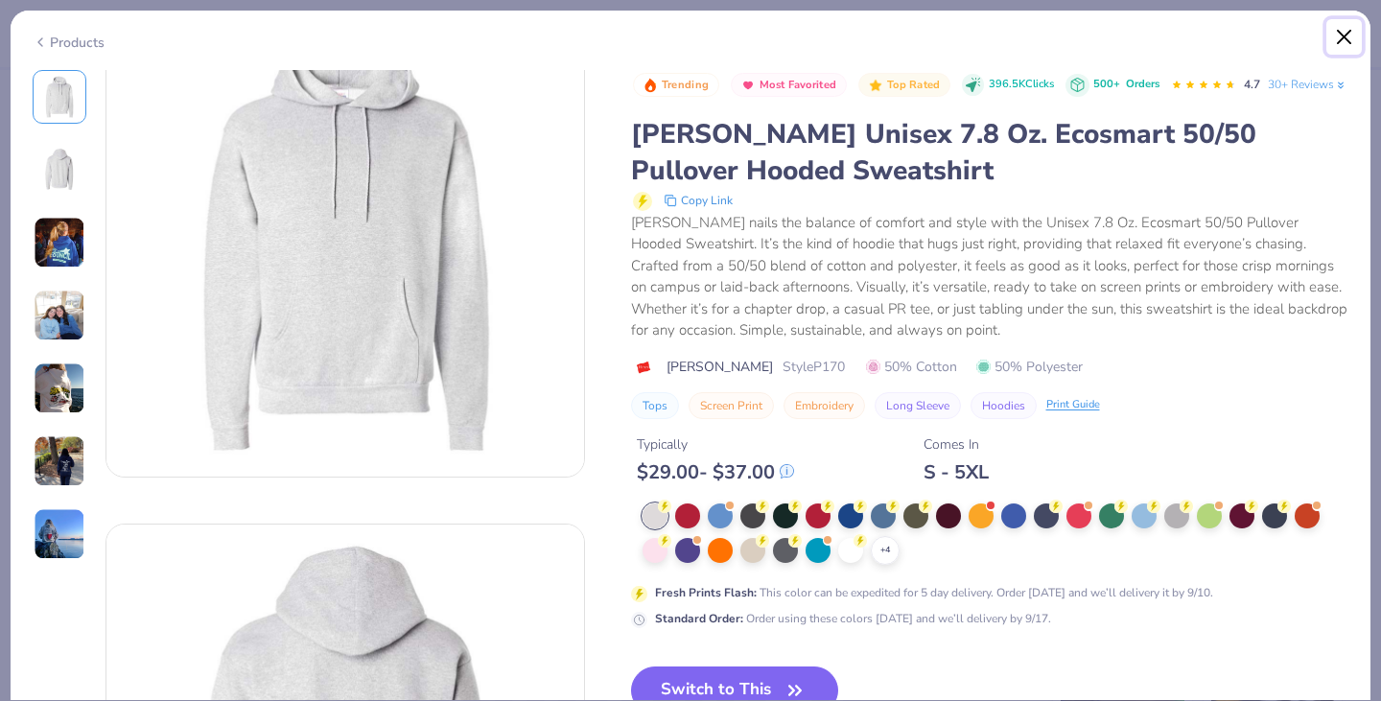
click at [1343, 44] on button "Close" at bounding box center [1344, 37] width 36 height 36
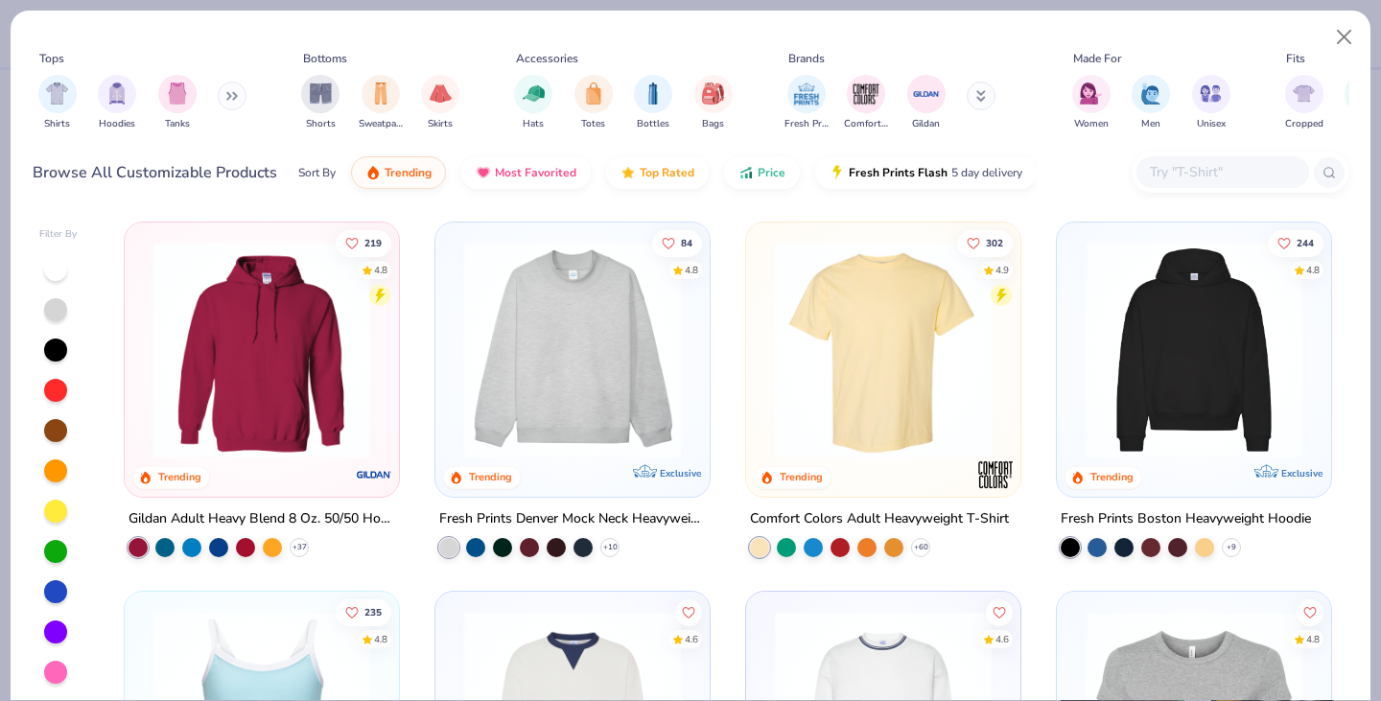
click at [311, 330] on img at bounding box center [262, 350] width 236 height 217
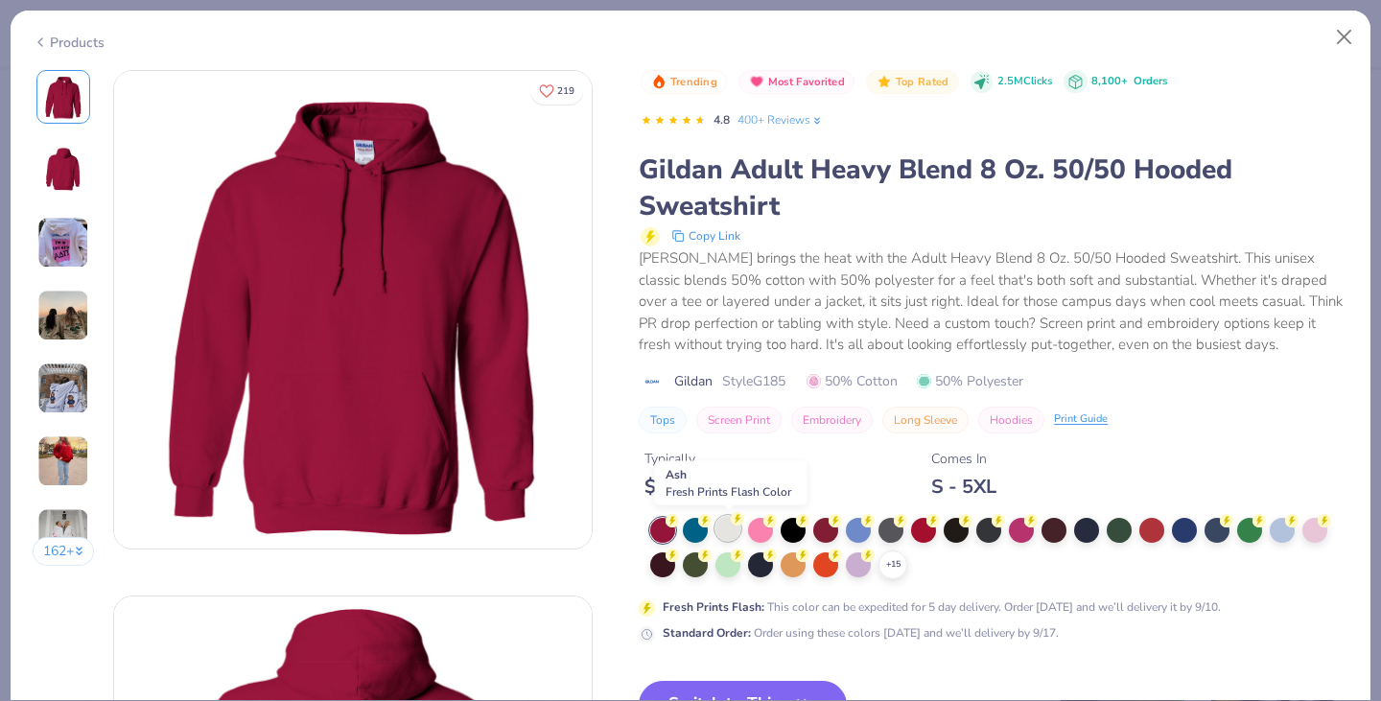
click at [735, 526] on div at bounding box center [727, 528] width 25 height 25
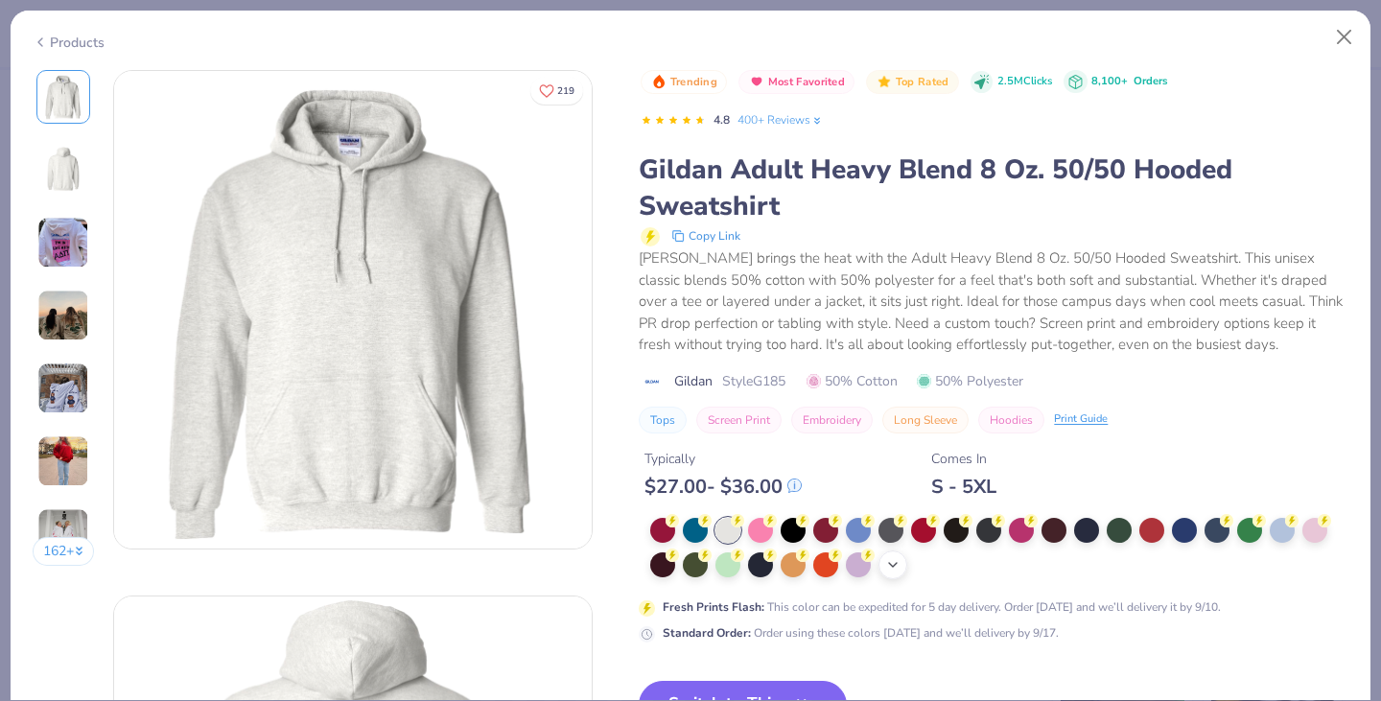
click at [901, 565] on div "+ 15" at bounding box center [892, 564] width 29 height 29
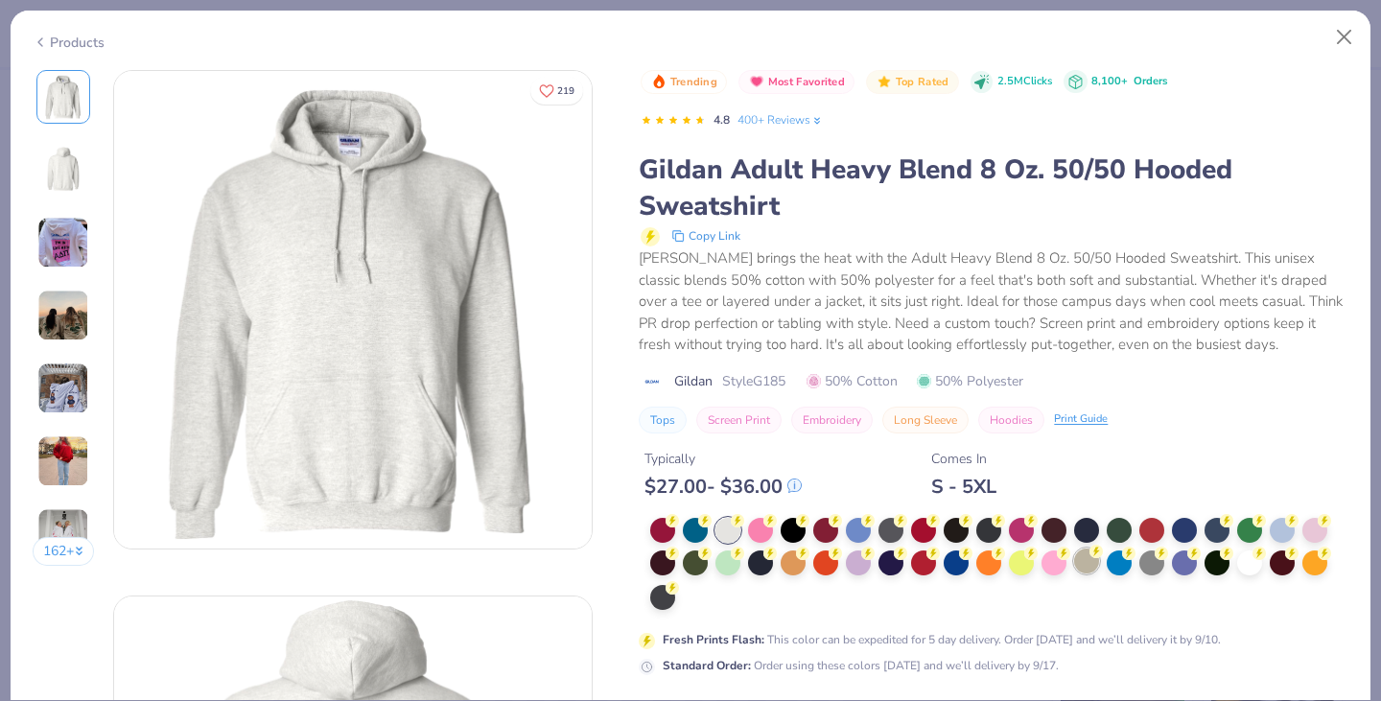
click at [1099, 560] on div at bounding box center [1086, 561] width 25 height 25
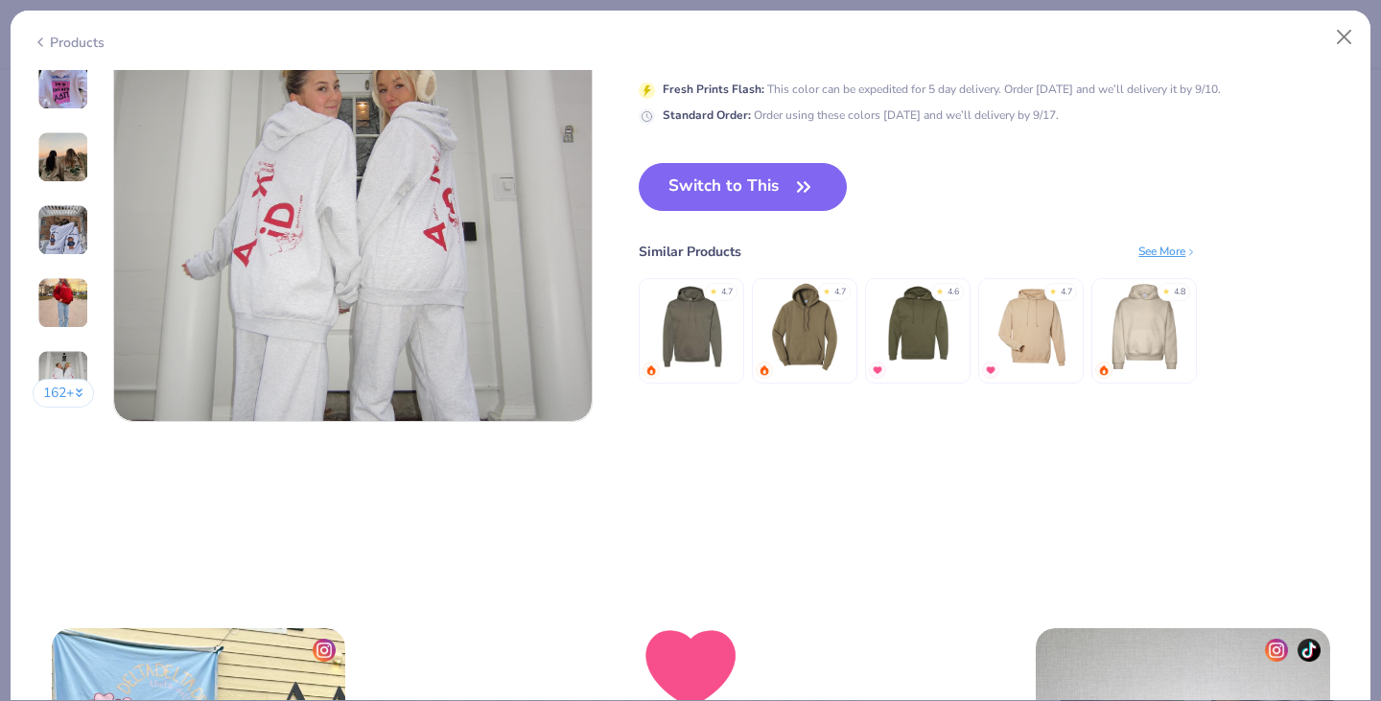
scroll to position [3217, 0]
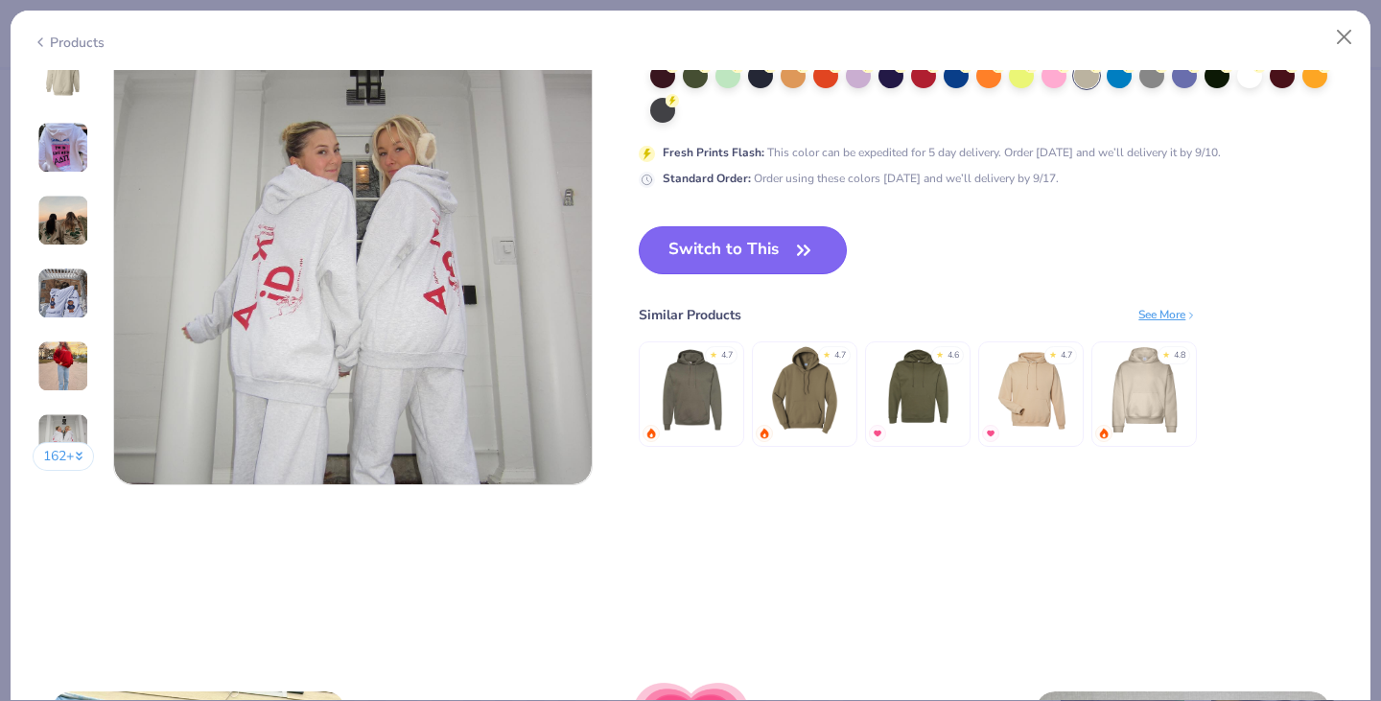
click at [824, 249] on button "Switch to This" at bounding box center [743, 250] width 208 height 48
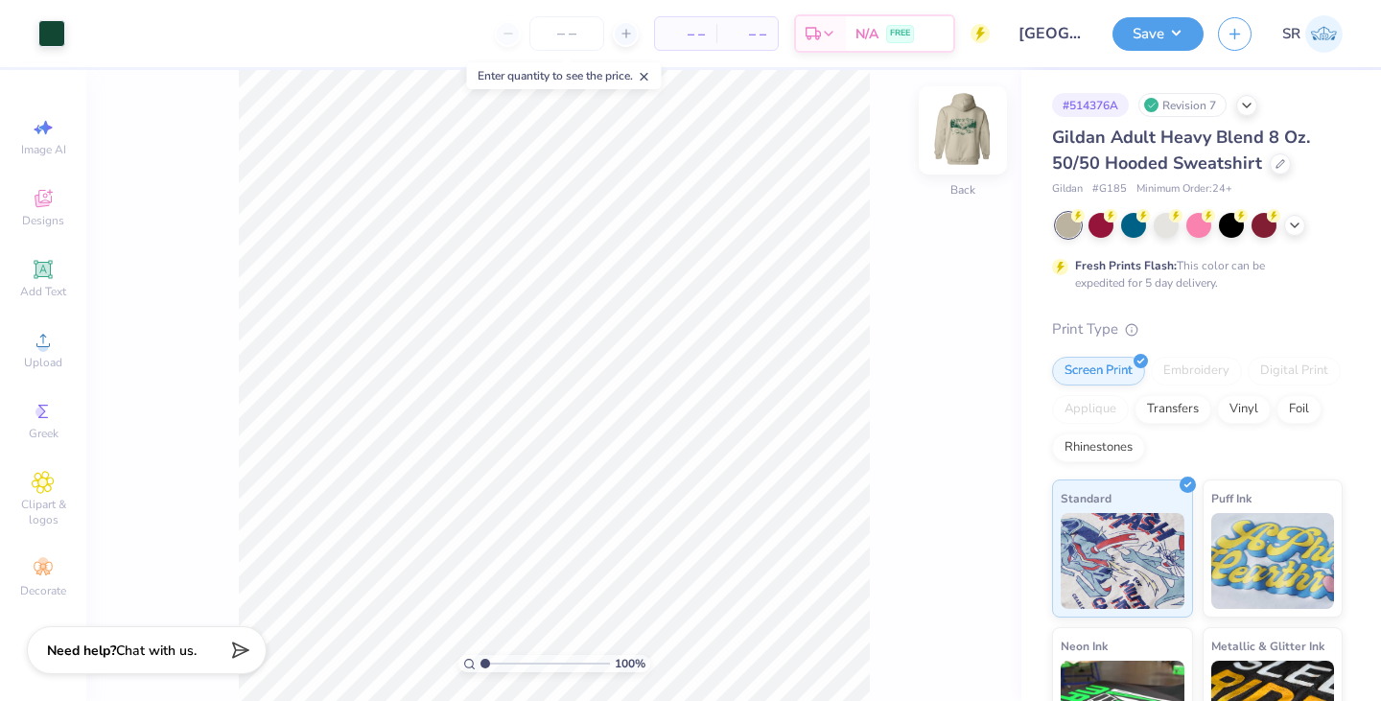
click at [963, 147] on img at bounding box center [962, 130] width 77 height 77
click at [1145, 53] on div "Save SR" at bounding box center [1246, 33] width 269 height 67
click at [1139, 35] on button "Save" at bounding box center [1157, 31] width 91 height 34
type input "0"
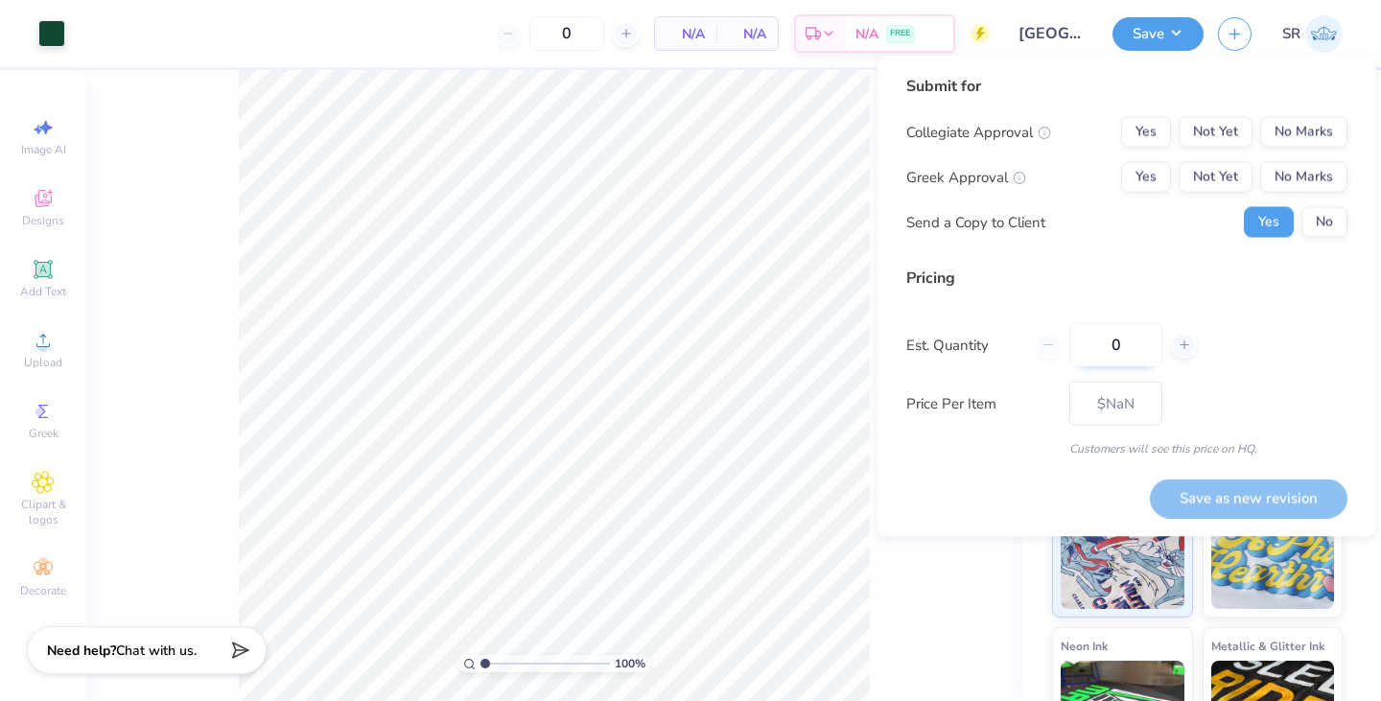
click at [1136, 351] on input "0" at bounding box center [1115, 345] width 93 height 44
type input "24"
type input "$41.29"
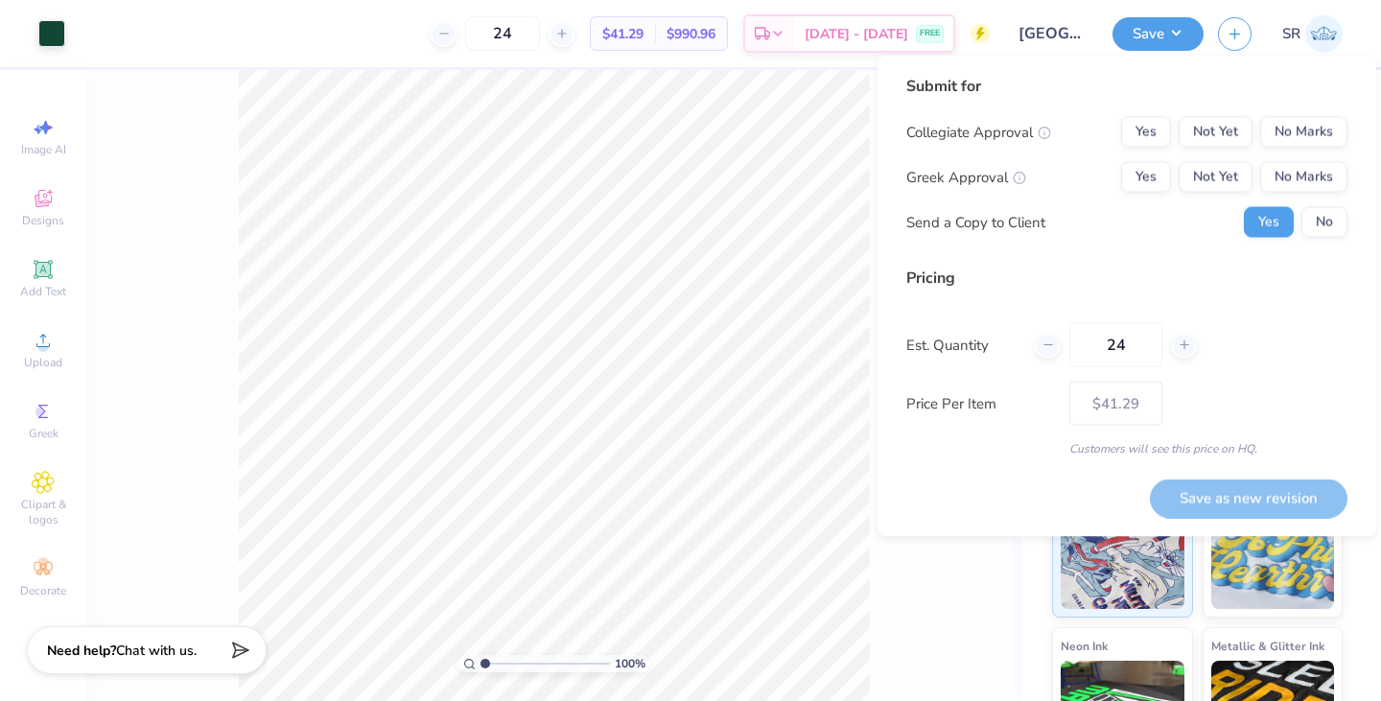
type input "24"
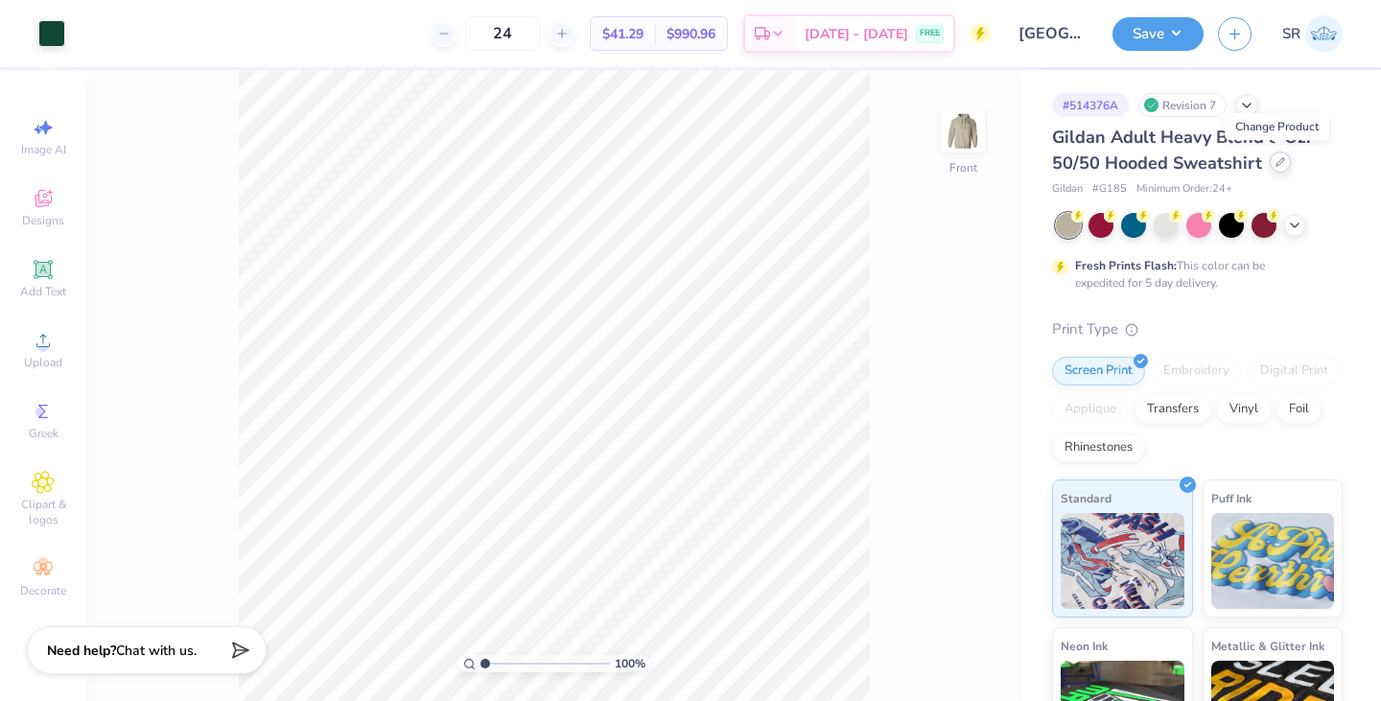
click at [1281, 162] on icon at bounding box center [1280, 162] width 10 height 10
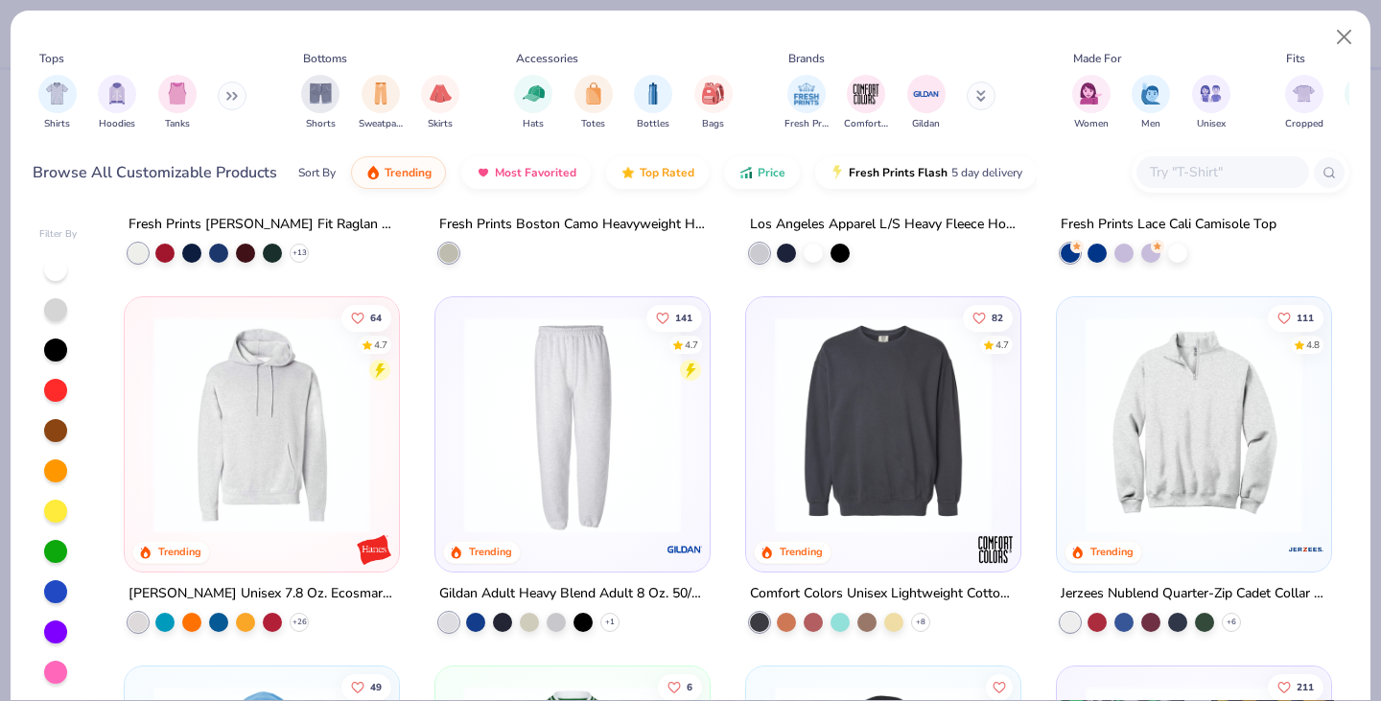
scroll to position [3259, 0]
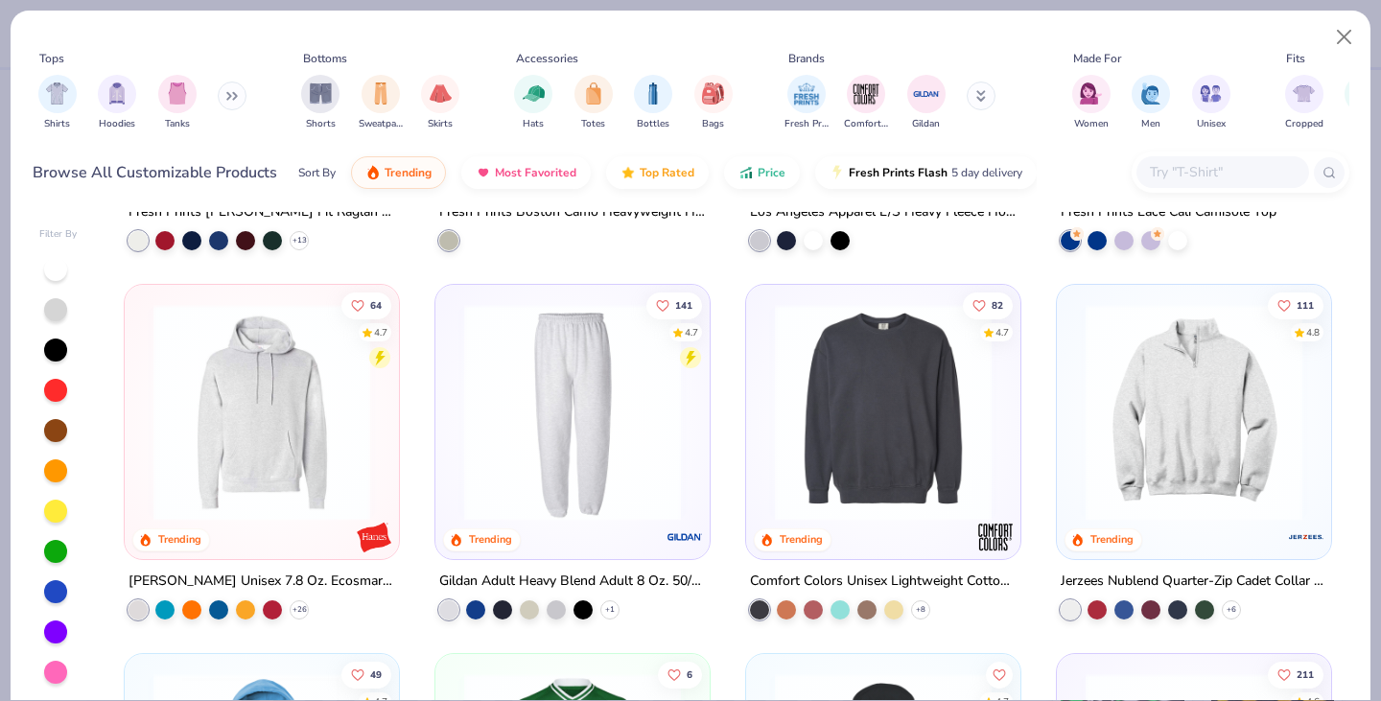
click at [315, 478] on img at bounding box center [262, 412] width 236 height 217
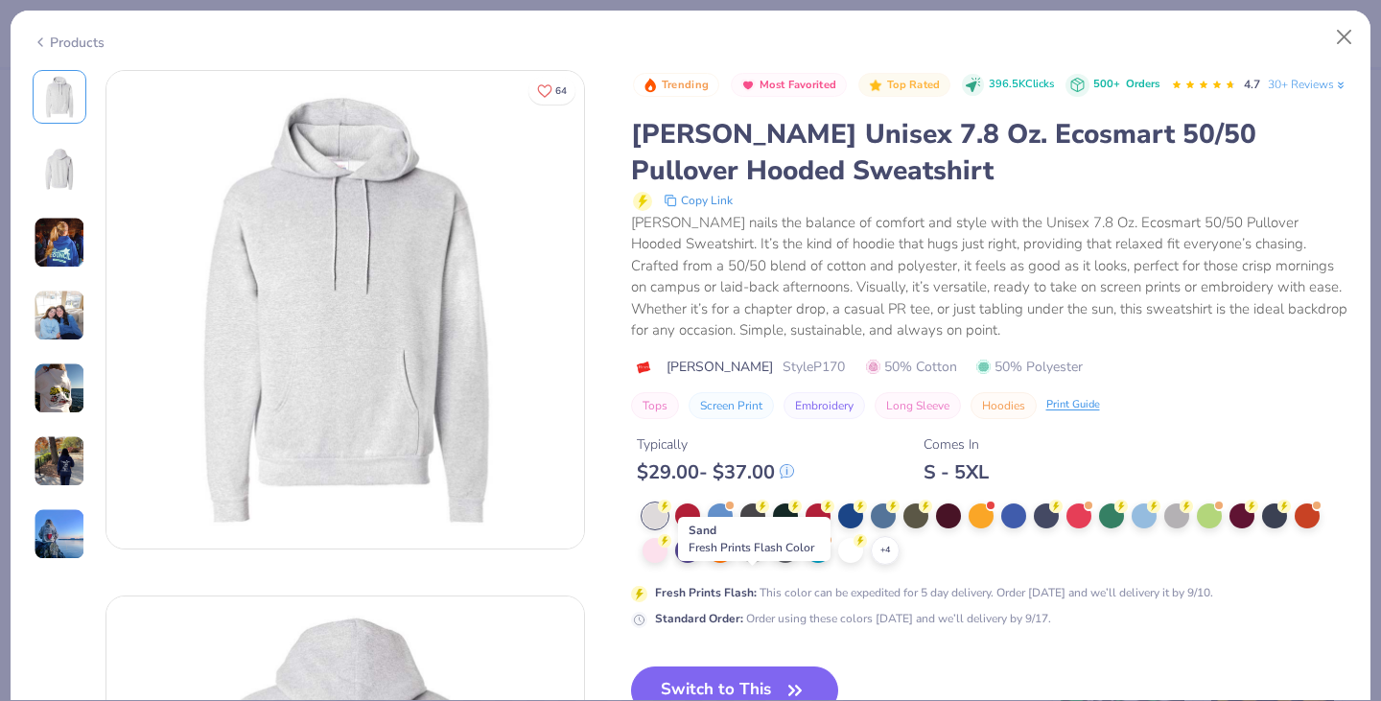
click at [758, 546] on circle at bounding box center [762, 538] width 13 height 13
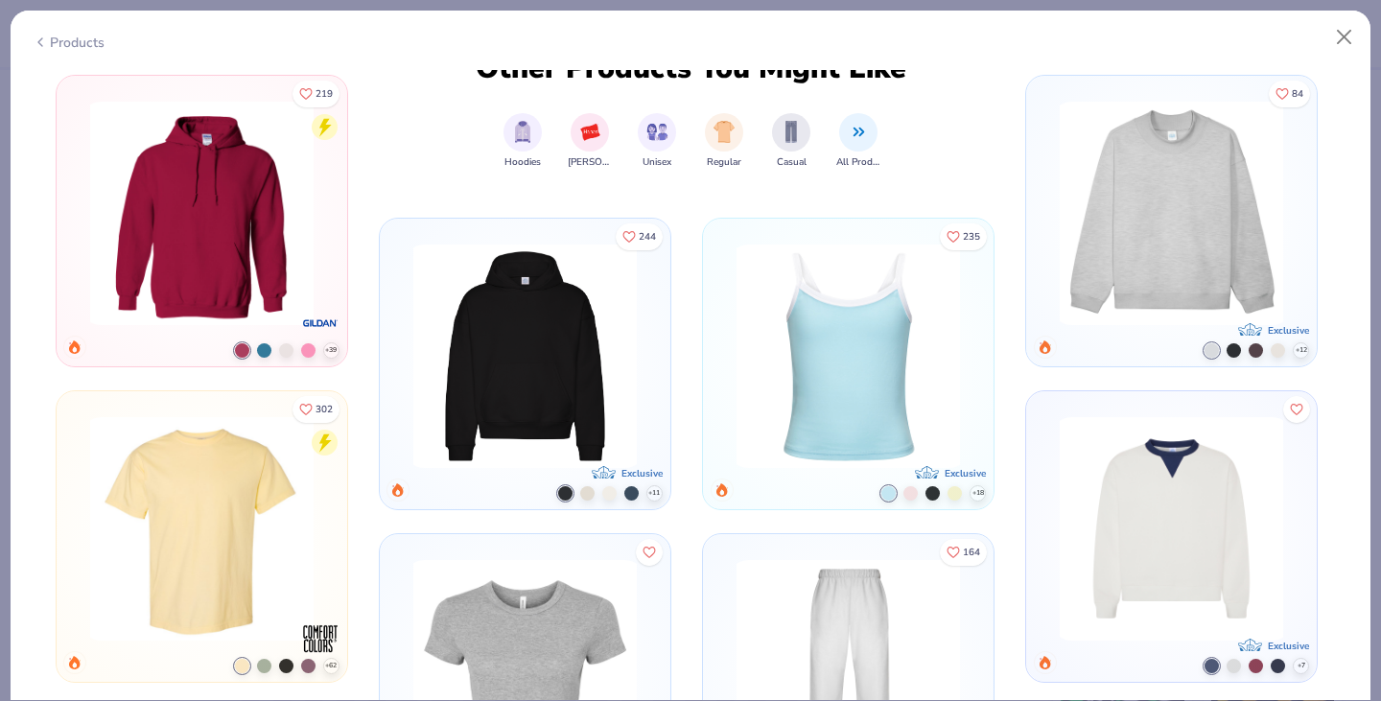
scroll to position [3007, 0]
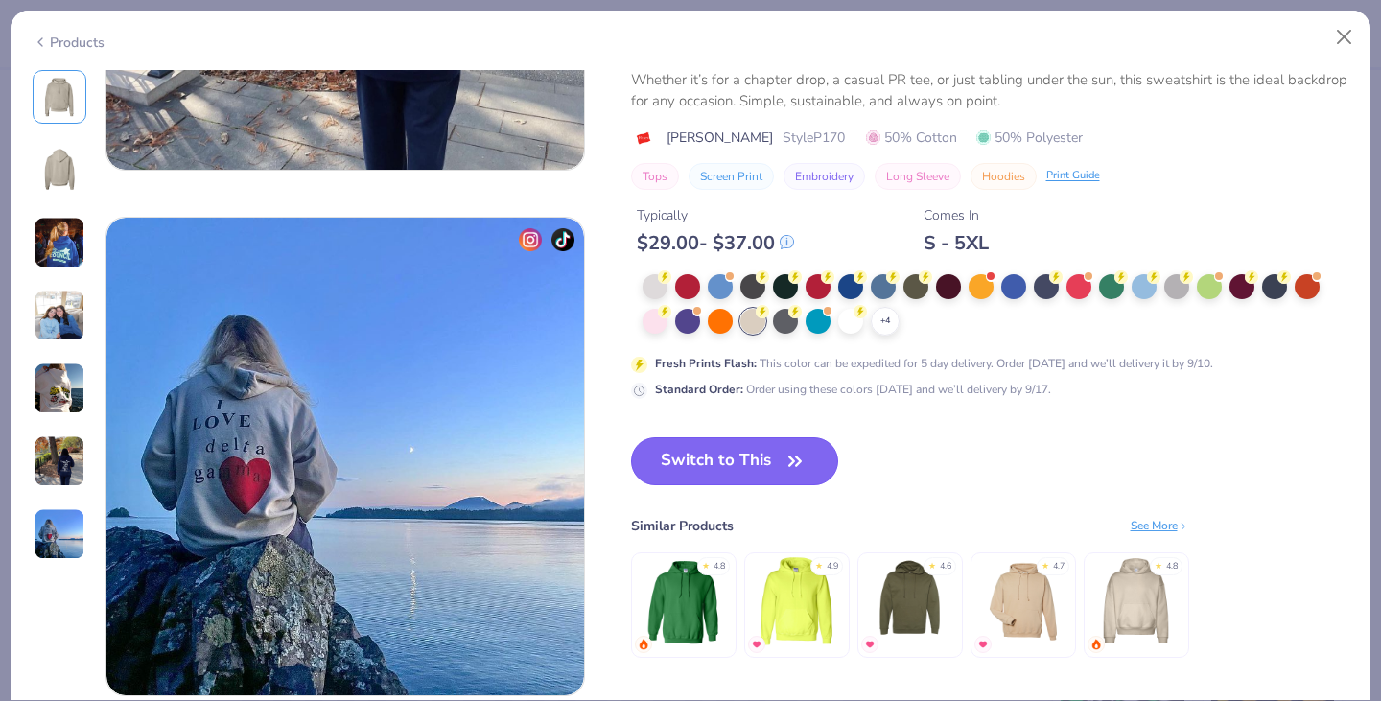
click at [807, 453] on icon "button" at bounding box center [795, 461] width 27 height 27
